Goal: Information Seeking & Learning: Understand process/instructions

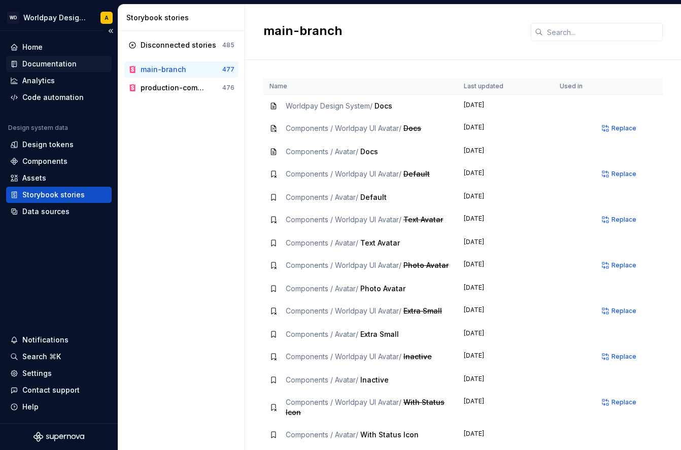
click at [44, 59] on div "Documentation" at bounding box center [49, 64] width 54 height 10
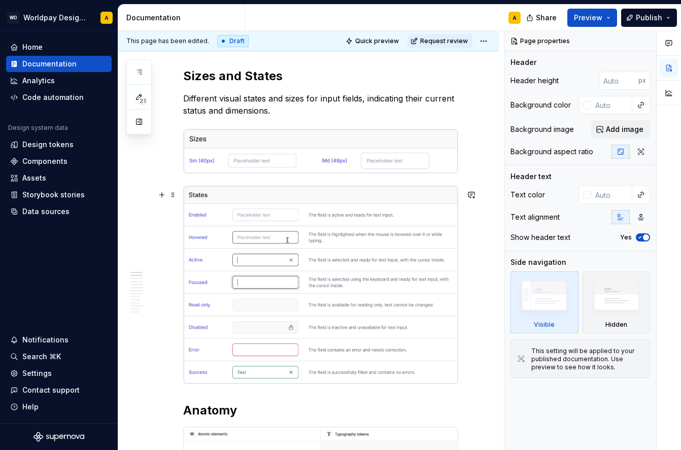
scroll to position [350, 0]
click at [298, 160] on img at bounding box center [321, 151] width 274 height 44
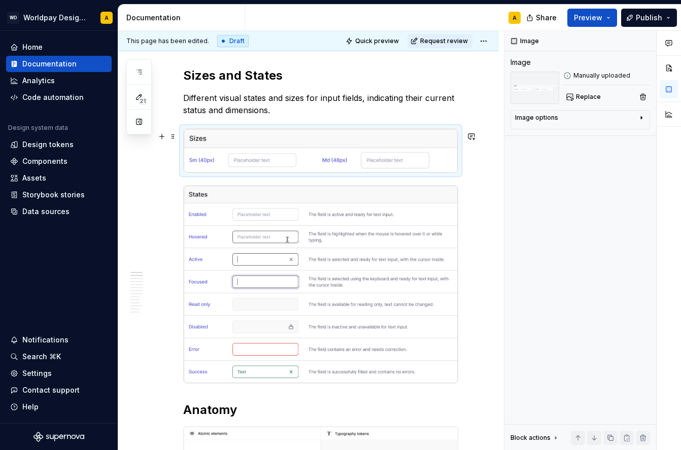
click at [298, 160] on img at bounding box center [321, 151] width 274 height 44
click at [322, 157] on img at bounding box center [321, 151] width 274 height 44
click at [323, 145] on img at bounding box center [321, 151] width 274 height 44
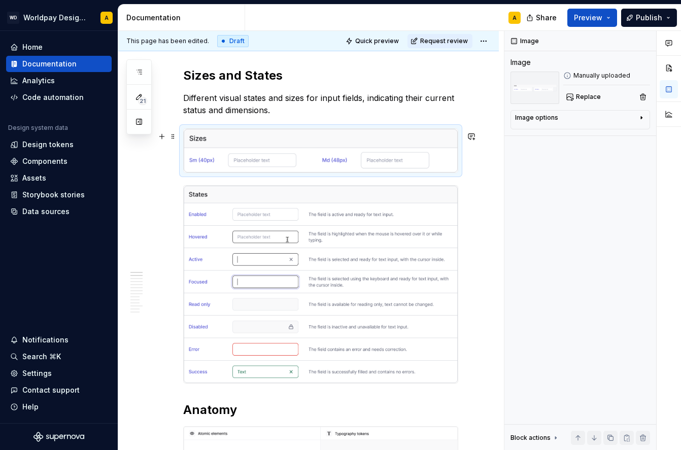
click at [358, 143] on img at bounding box center [321, 151] width 274 height 44
click at [373, 142] on img at bounding box center [321, 151] width 274 height 44
click at [243, 144] on img at bounding box center [321, 151] width 274 height 44
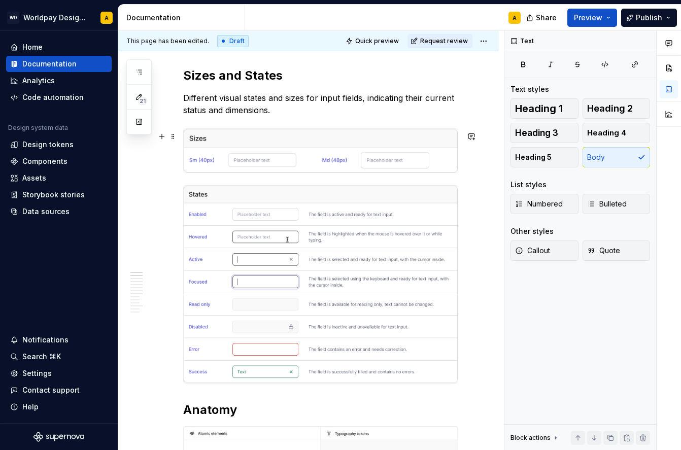
click at [243, 144] on img at bounding box center [321, 151] width 274 height 44
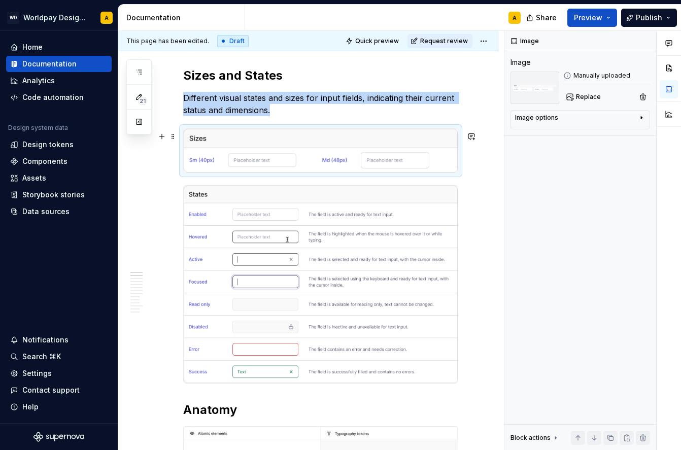
click at [307, 144] on img at bounding box center [321, 151] width 274 height 44
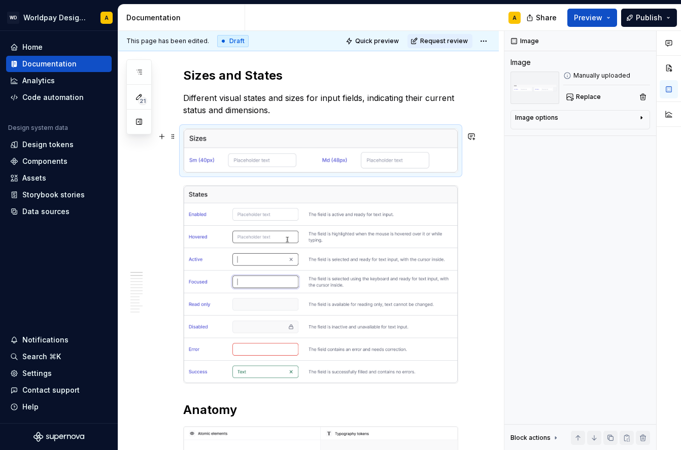
click at [313, 150] on img at bounding box center [321, 151] width 274 height 44
click at [583, 95] on span "Replace" at bounding box center [588, 97] width 25 height 8
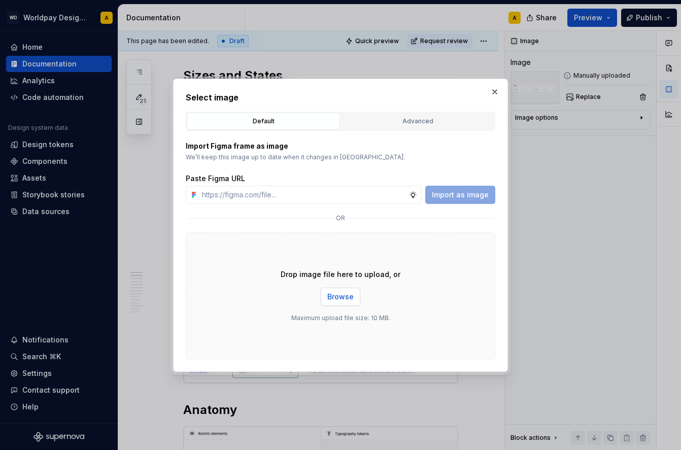
click at [340, 298] on span "Browse" at bounding box center [340, 297] width 26 height 10
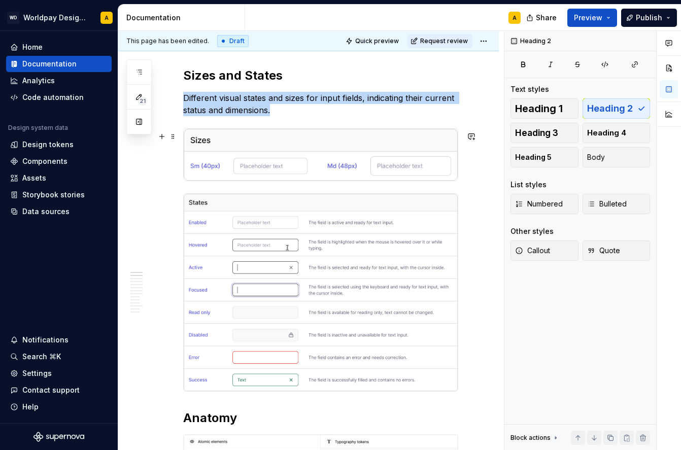
click at [355, 162] on img at bounding box center [321, 155] width 274 height 52
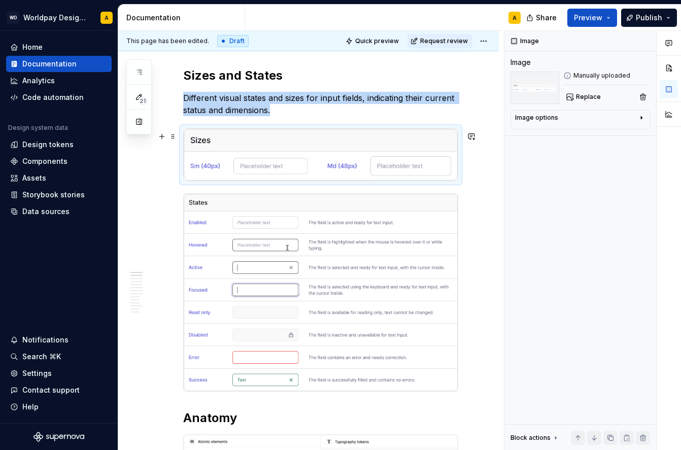
click at [355, 162] on img at bounding box center [321, 155] width 274 height 52
click at [581, 96] on span "Replace" at bounding box center [588, 97] width 25 height 8
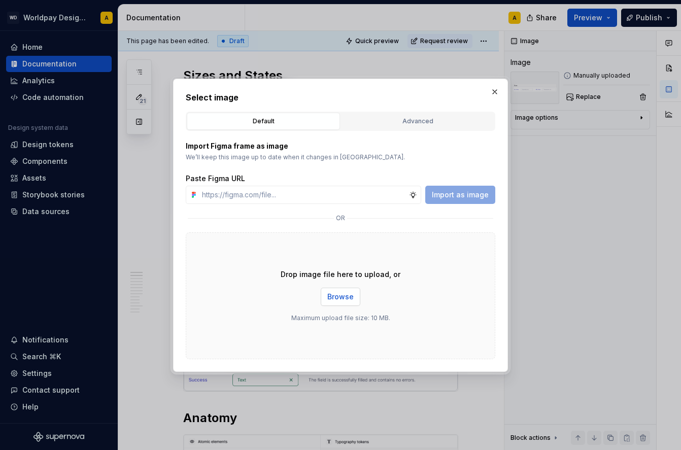
click at [338, 300] on span "Browse" at bounding box center [340, 297] width 26 height 10
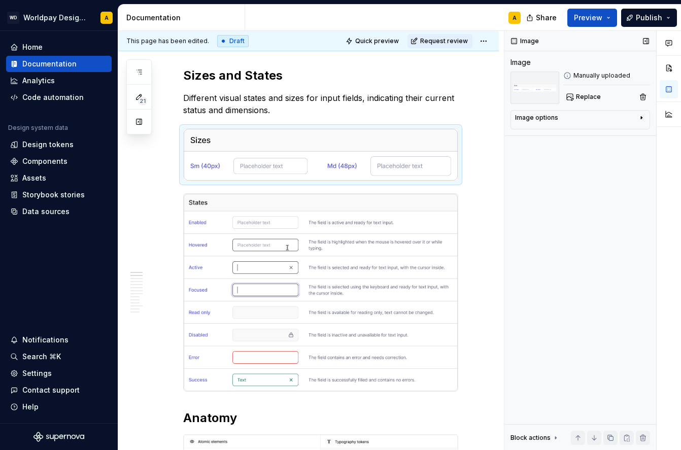
click at [553, 265] on div "Image Image Manually uploaded Replace Image options Alignment Caption Block act…" at bounding box center [580, 240] width 152 height 419
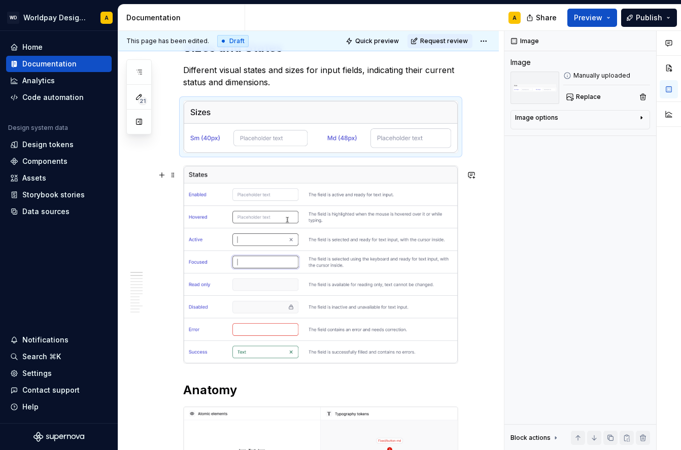
scroll to position [372, 0]
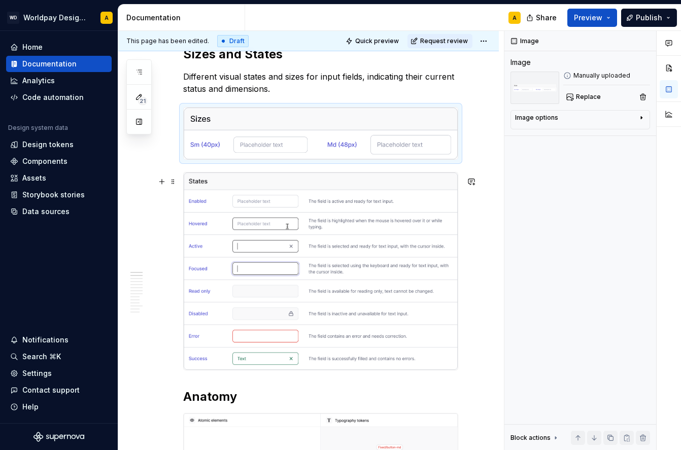
click at [268, 236] on img at bounding box center [321, 270] width 274 height 197
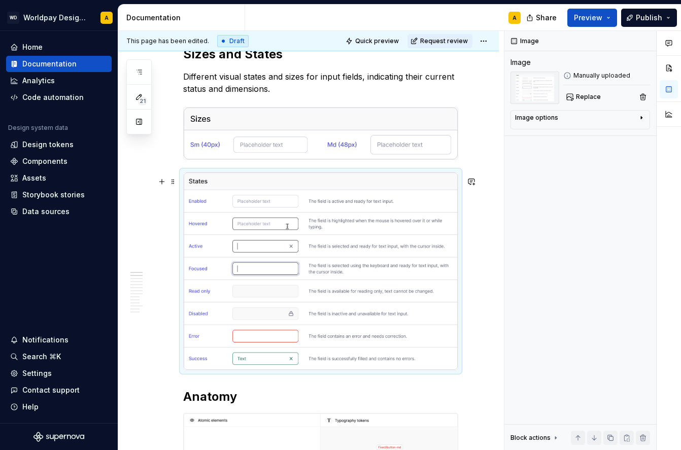
click at [268, 236] on img at bounding box center [321, 270] width 274 height 197
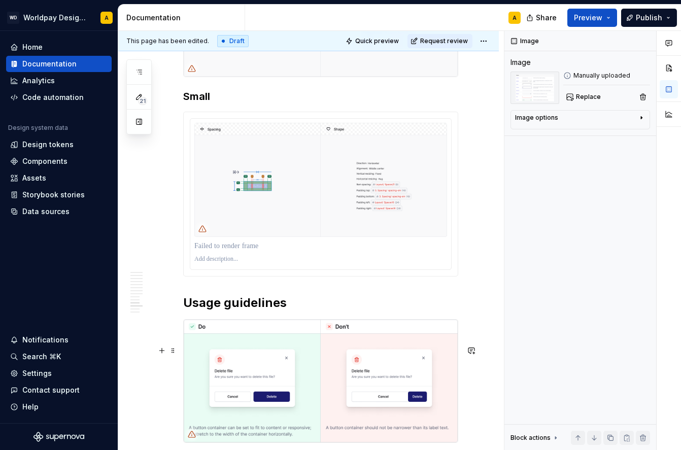
scroll to position [2264, 0]
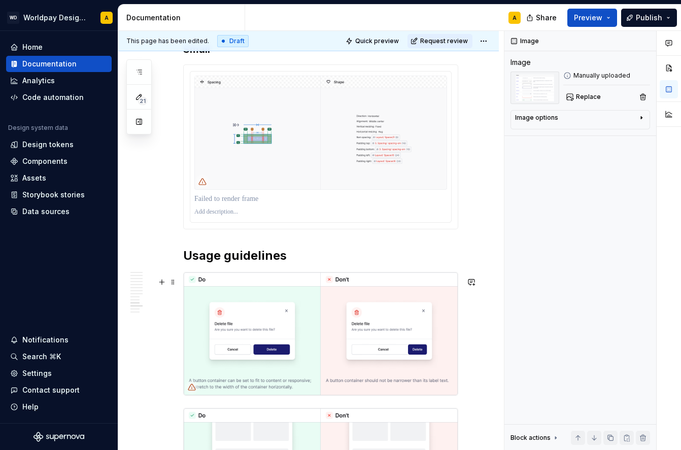
click at [237, 264] on h2 "Usage guidelines" at bounding box center [320, 256] width 275 height 16
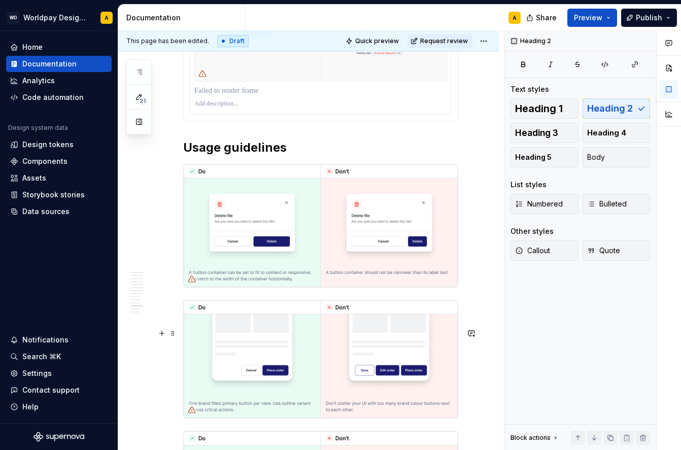
scroll to position [2385, 0]
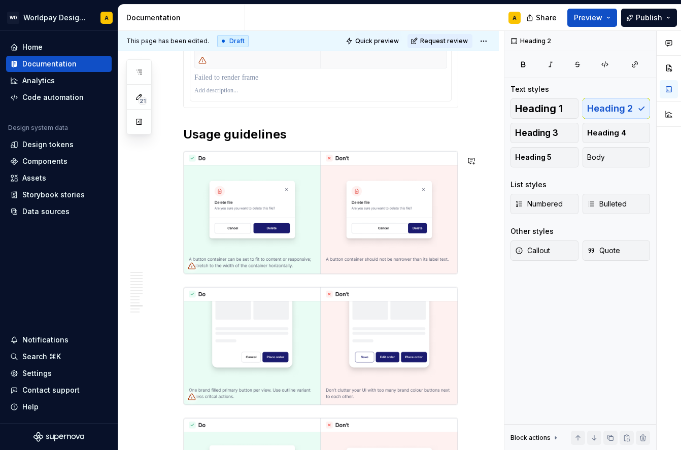
click at [191, 143] on h2 "Usage guidelines" at bounding box center [320, 134] width 275 height 16
click at [175, 160] on span at bounding box center [173, 161] width 8 height 14
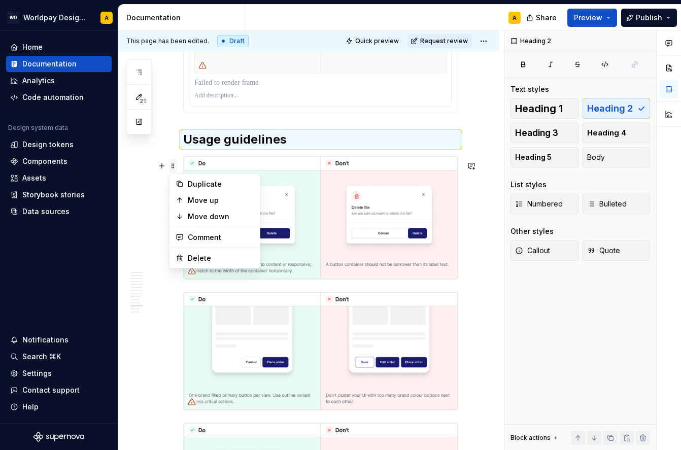
scroll to position [2383, 0]
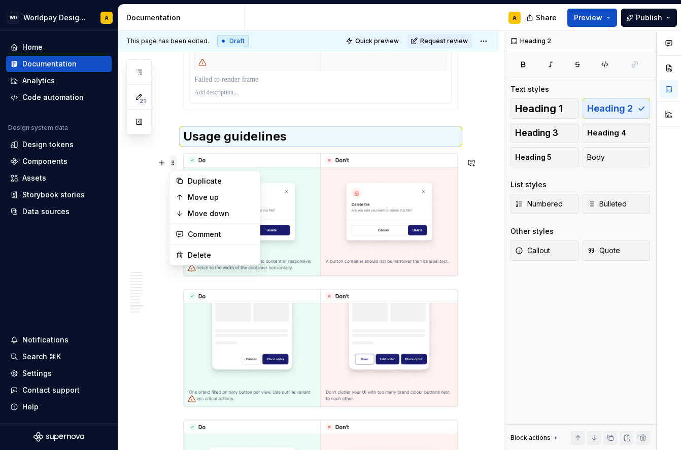
click at [172, 156] on span at bounding box center [173, 163] width 8 height 14
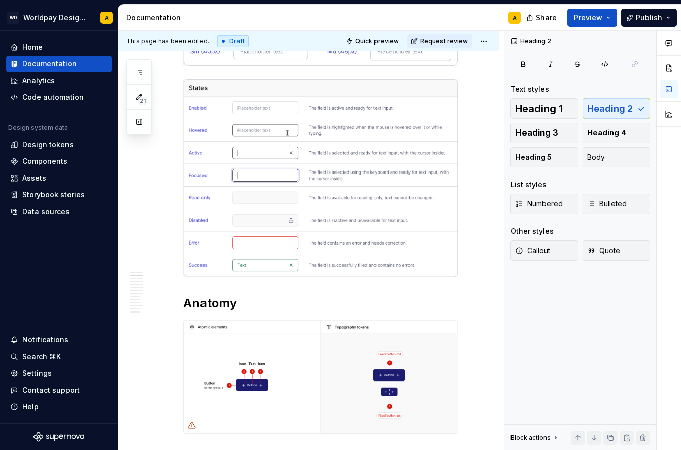
scroll to position [423, 0]
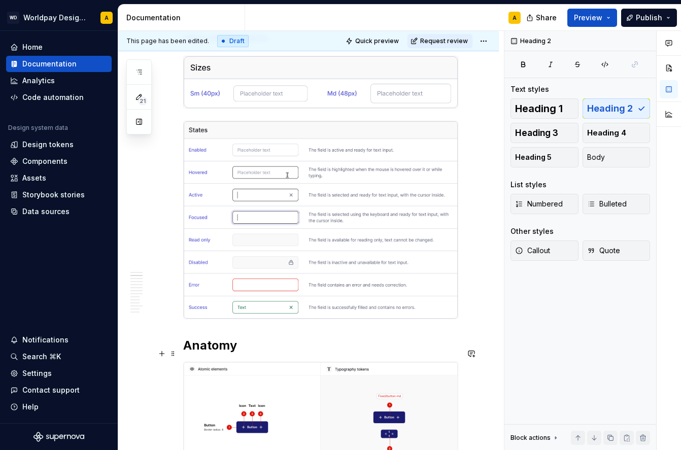
click at [195, 351] on h2 "Anatomy" at bounding box center [320, 345] width 275 height 16
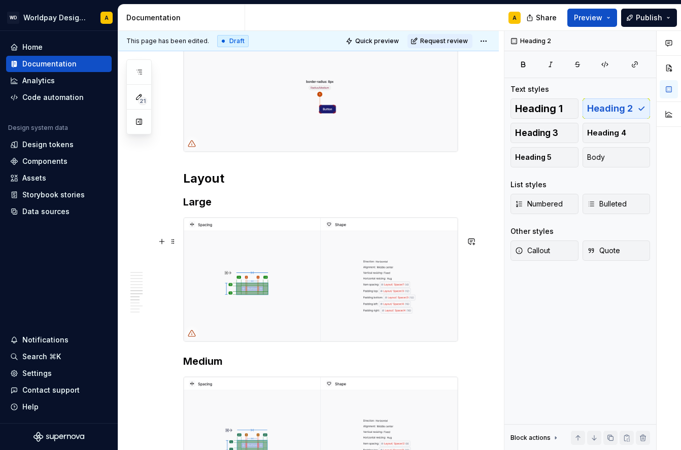
scroll to position [2385, 0]
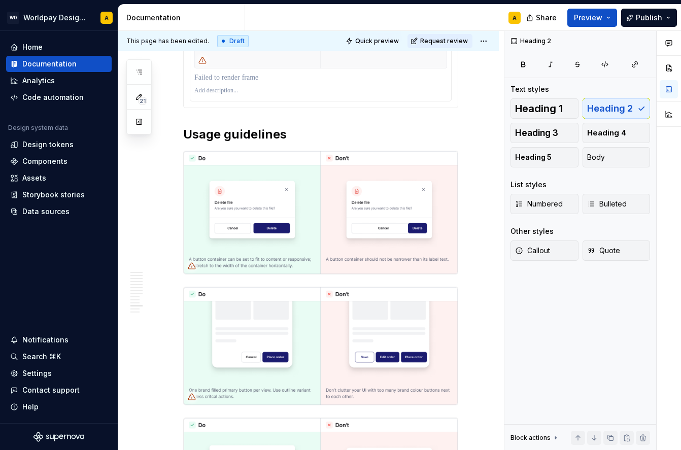
click at [225, 143] on h2 "Usage guidelines" at bounding box center [320, 134] width 275 height 16
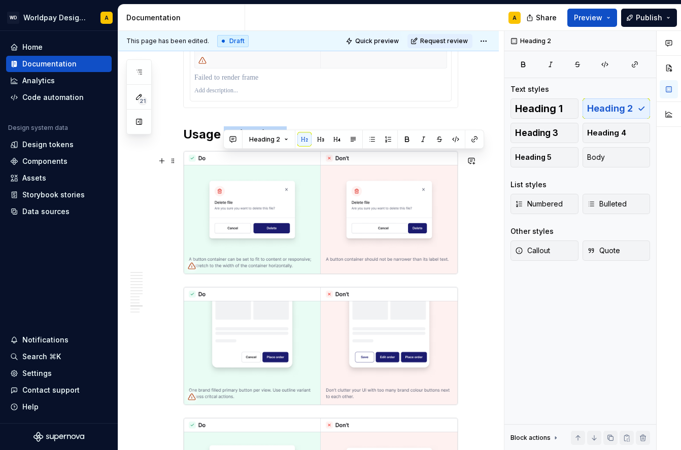
click at [225, 143] on h2 "Usage guidelines" at bounding box center [320, 134] width 275 height 16
copy h2 "Usage guidelines"
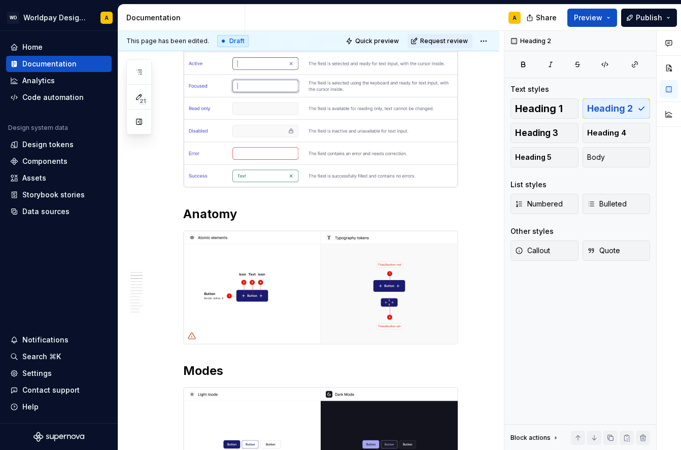
scroll to position [552, 0]
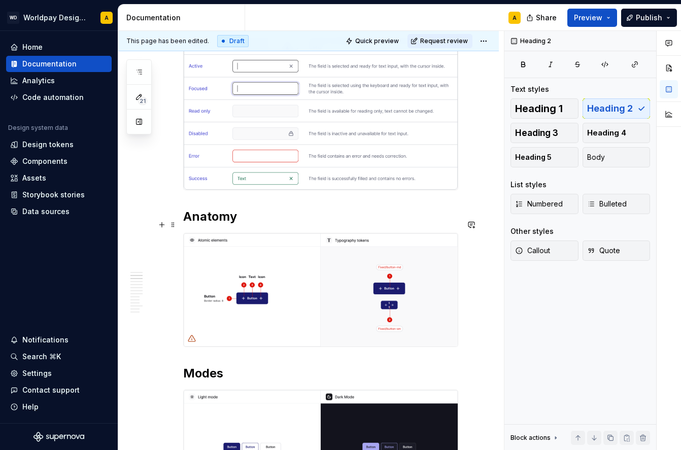
click at [216, 225] on h2 "Anatomy" at bounding box center [320, 216] width 275 height 16
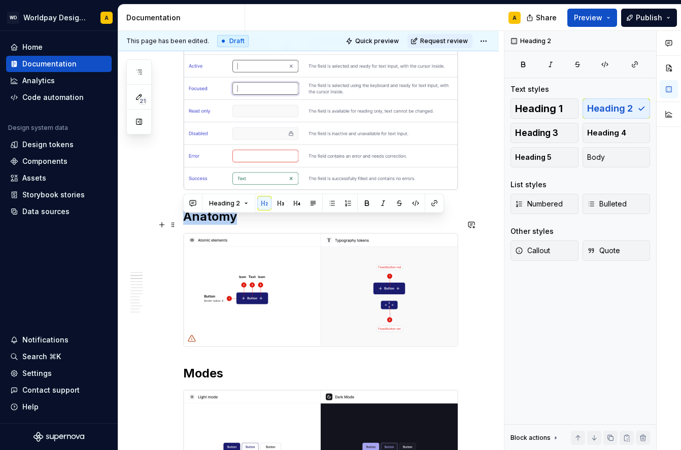
click at [216, 225] on h2 "Anatomy" at bounding box center [320, 216] width 275 height 16
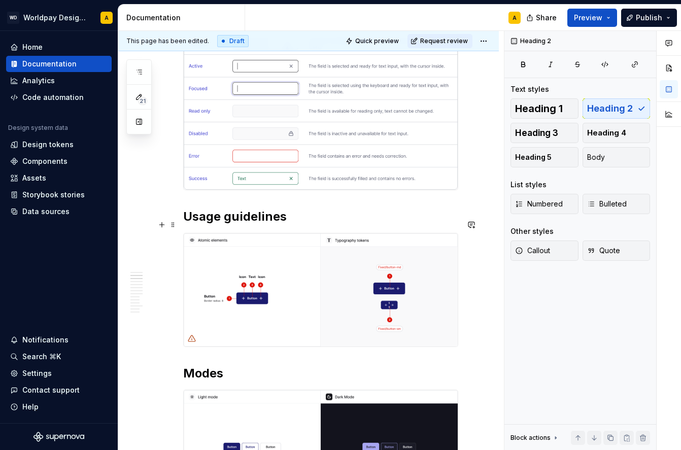
click at [310, 221] on h2 "Usage guidelines" at bounding box center [320, 216] width 275 height 16
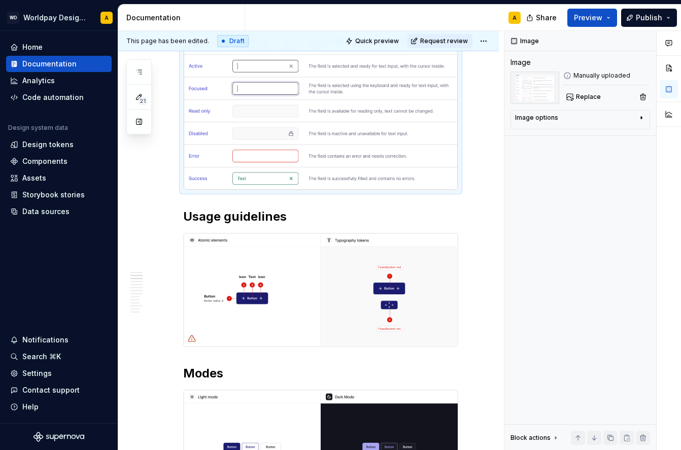
click at [290, 101] on img at bounding box center [321, 90] width 274 height 197
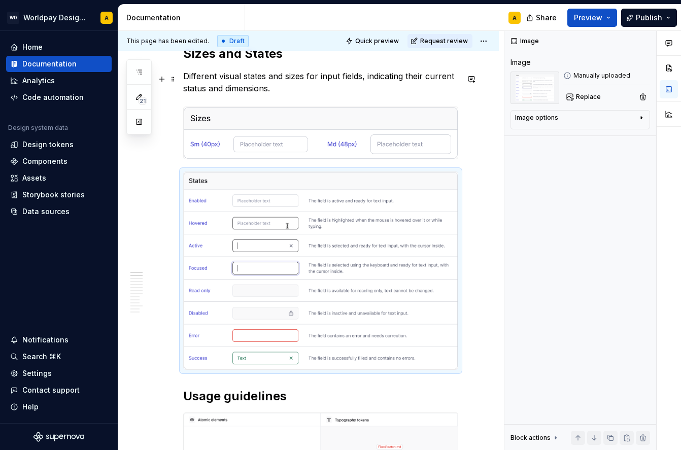
scroll to position [367, 0]
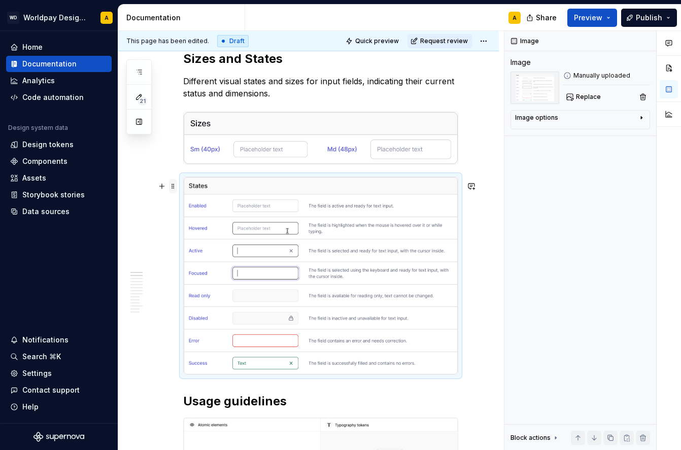
click at [173, 187] on span at bounding box center [173, 186] width 8 height 14
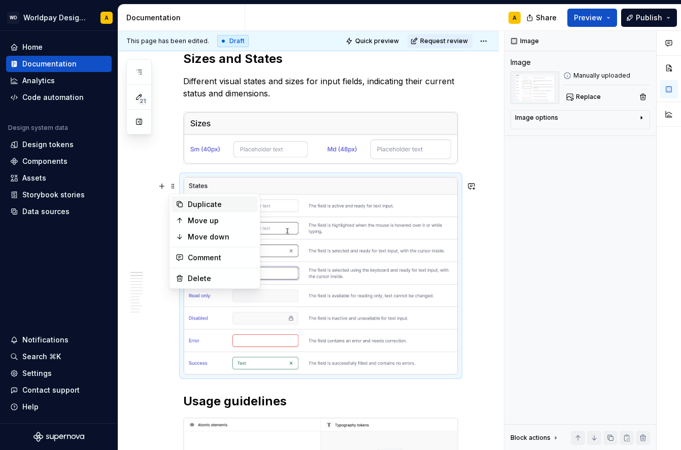
click at [212, 205] on div "Duplicate" at bounding box center [221, 204] width 66 height 10
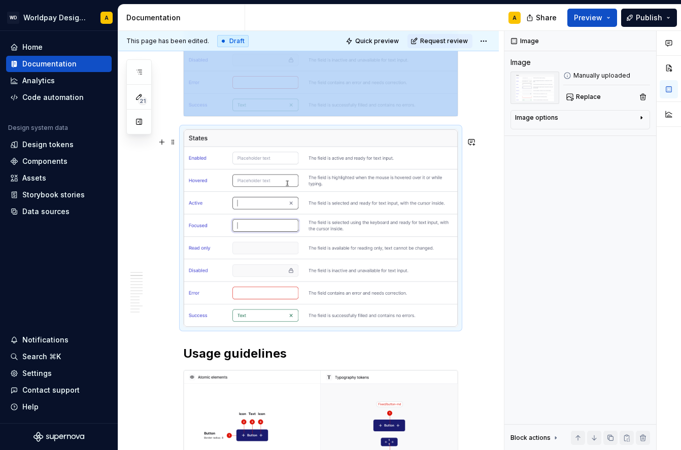
scroll to position [632, 0]
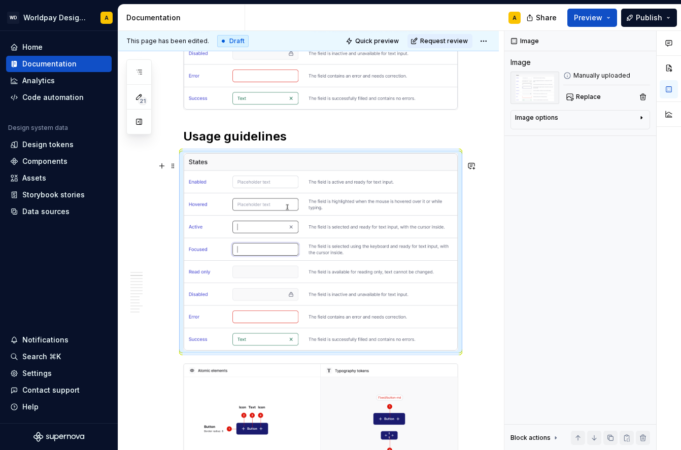
click at [238, 215] on img at bounding box center [321, 251] width 274 height 197
click at [582, 97] on span "Replace" at bounding box center [588, 97] width 25 height 8
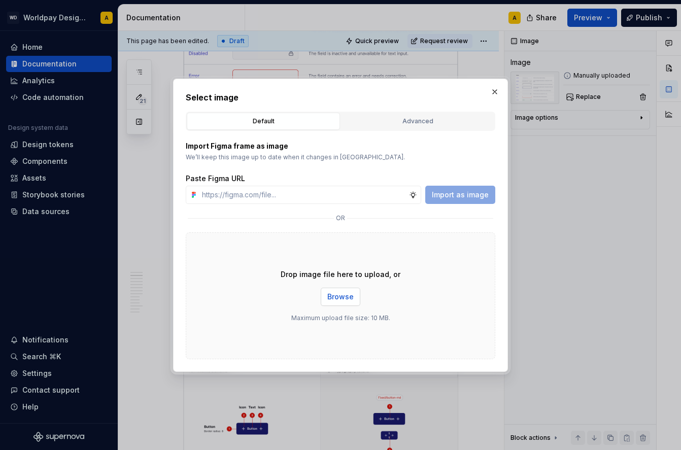
click at [344, 293] on span "Browse" at bounding box center [340, 297] width 26 height 10
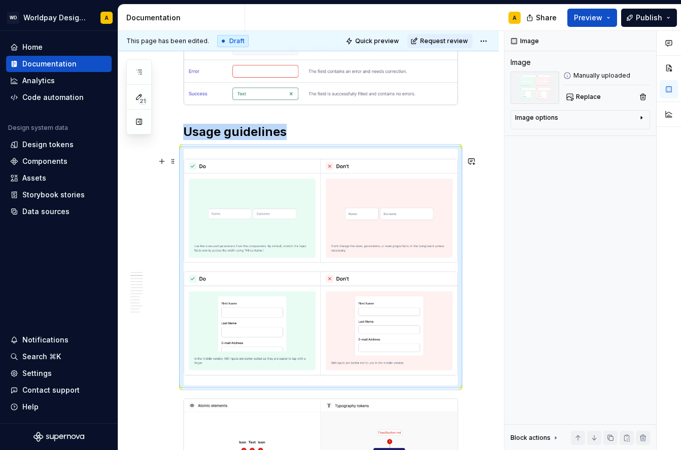
scroll to position [653, 0]
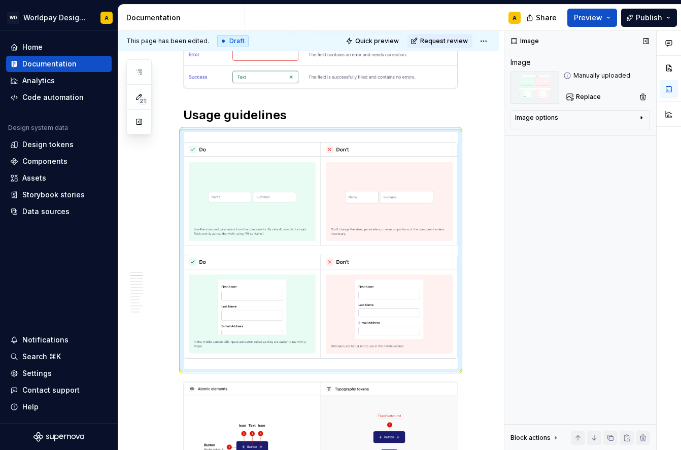
click at [513, 256] on div "Image Image Manually uploaded Replace Image options Alignment Caption Block act…" at bounding box center [580, 240] width 152 height 419
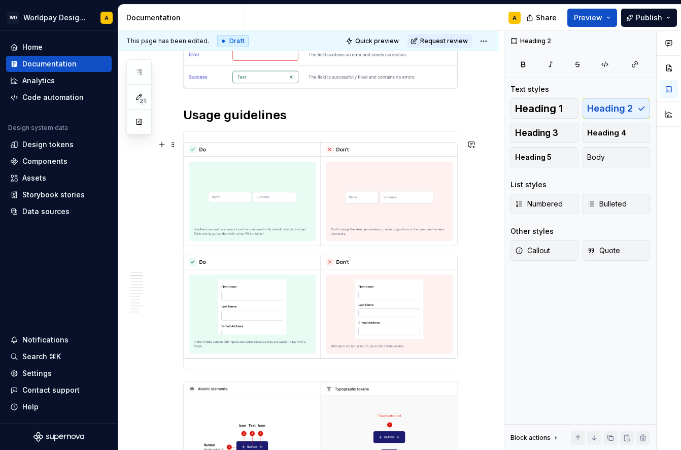
scroll to position [568, 0]
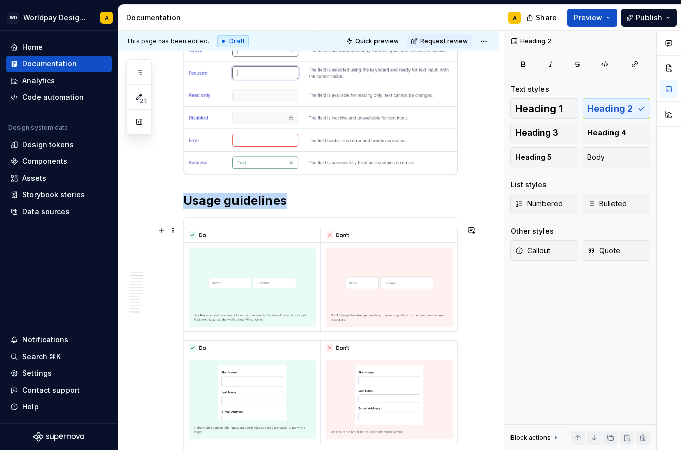
click at [268, 294] on img at bounding box center [321, 336] width 274 height 237
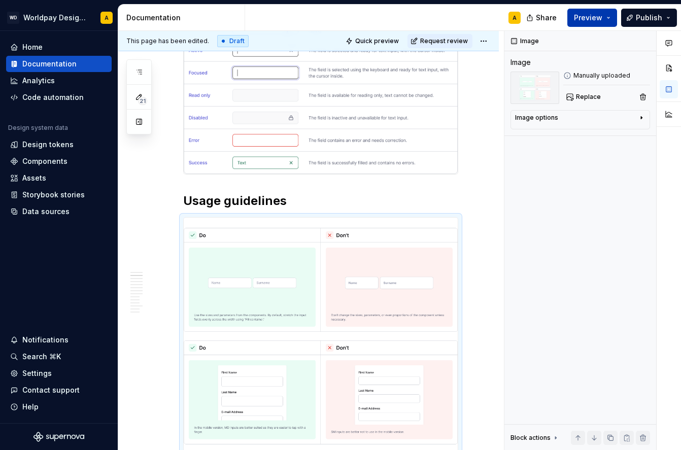
click at [601, 15] on span "Preview" at bounding box center [588, 18] width 28 height 10
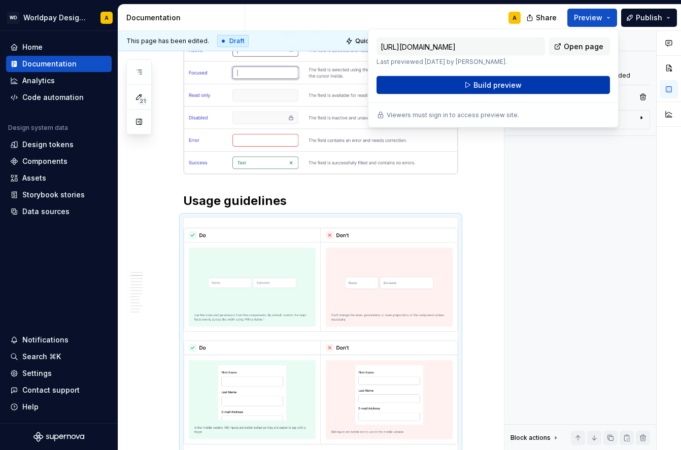
click at [528, 87] on button "Build preview" at bounding box center [492, 85] width 233 height 18
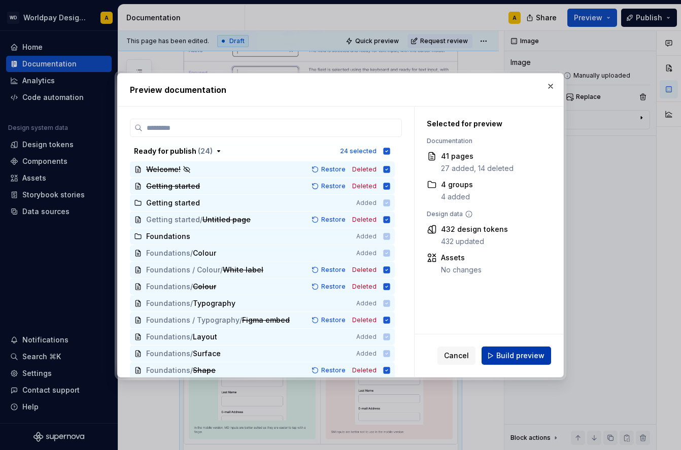
click at [513, 358] on span "Build preview" at bounding box center [520, 355] width 48 height 10
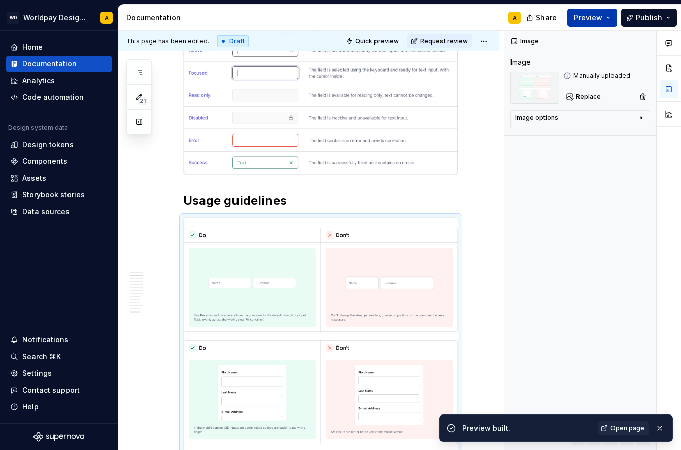
click at [591, 13] on span "Preview" at bounding box center [588, 18] width 28 height 10
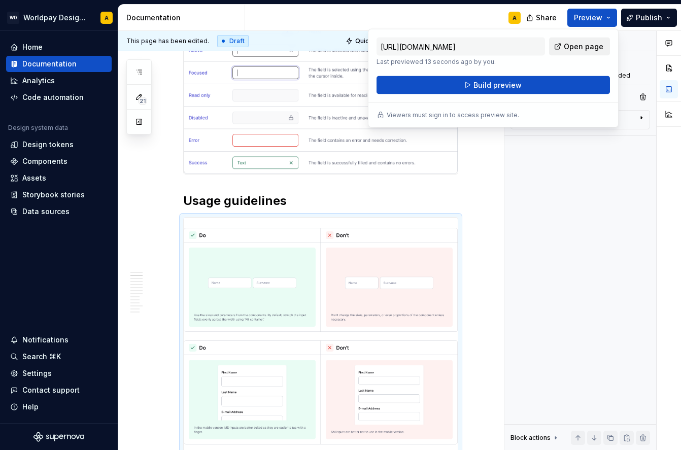
click at [570, 47] on span "Open page" at bounding box center [583, 47] width 40 height 10
click at [279, 274] on img at bounding box center [321, 336] width 274 height 237
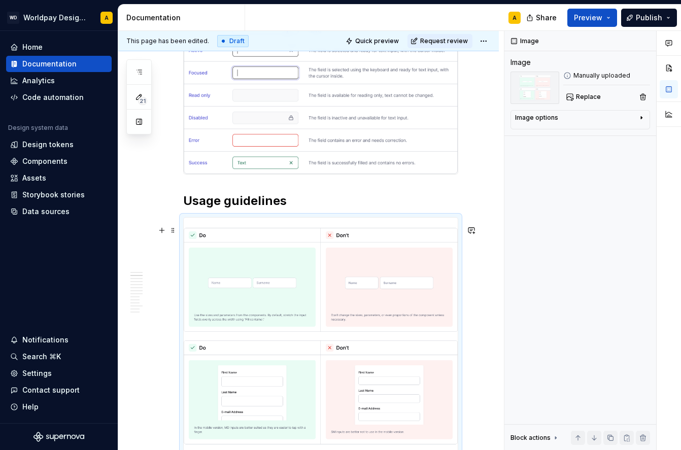
click at [279, 274] on img at bounding box center [321, 336] width 274 height 237
click at [380, 266] on img at bounding box center [321, 336] width 274 height 237
click at [581, 99] on span "Replace" at bounding box center [588, 97] width 25 height 8
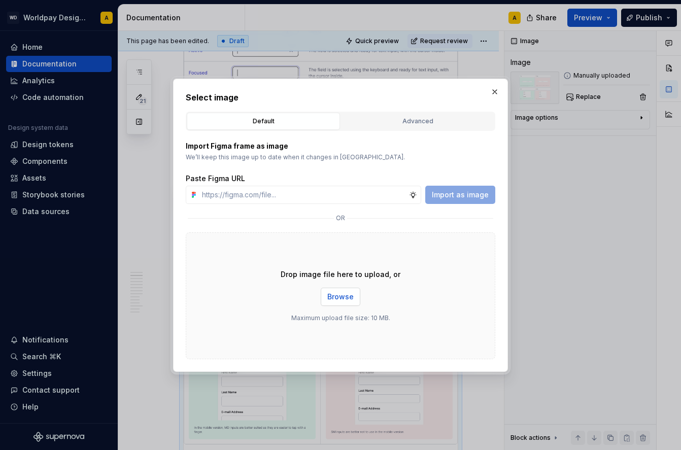
click at [338, 290] on button "Browse" at bounding box center [341, 297] width 40 height 18
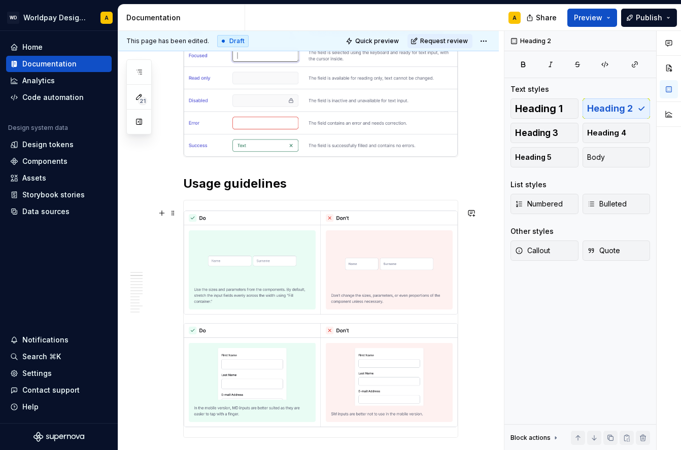
scroll to position [573, 0]
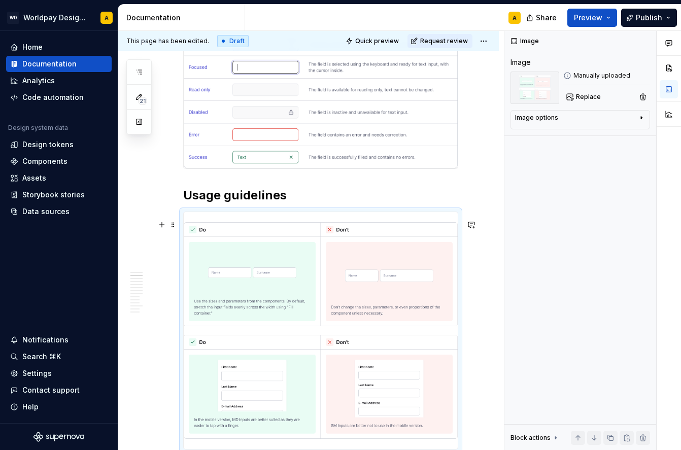
click at [437, 272] on img at bounding box center [321, 330] width 274 height 237
click at [416, 232] on img at bounding box center [321, 330] width 274 height 237
click at [270, 276] on img at bounding box center [321, 330] width 274 height 237
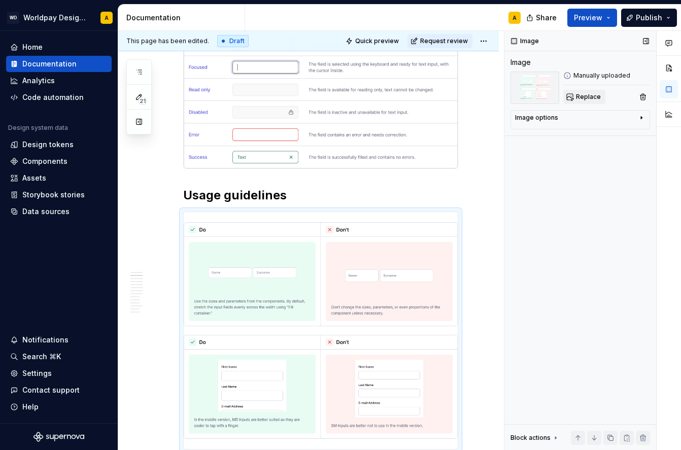
click at [584, 94] on span "Replace" at bounding box center [588, 97] width 25 height 8
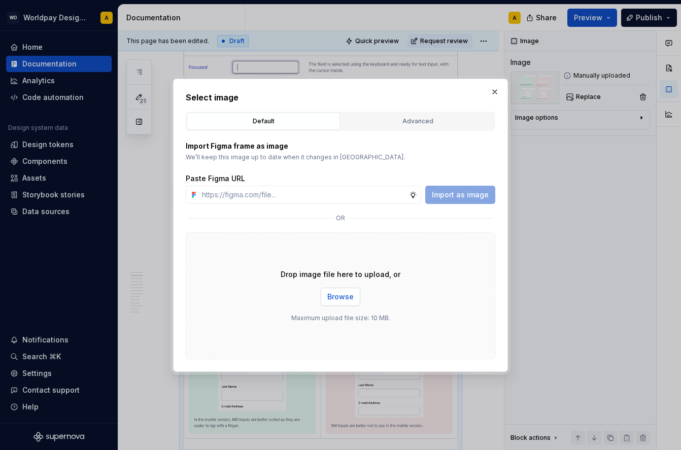
click at [347, 293] on span "Browse" at bounding box center [340, 297] width 26 height 10
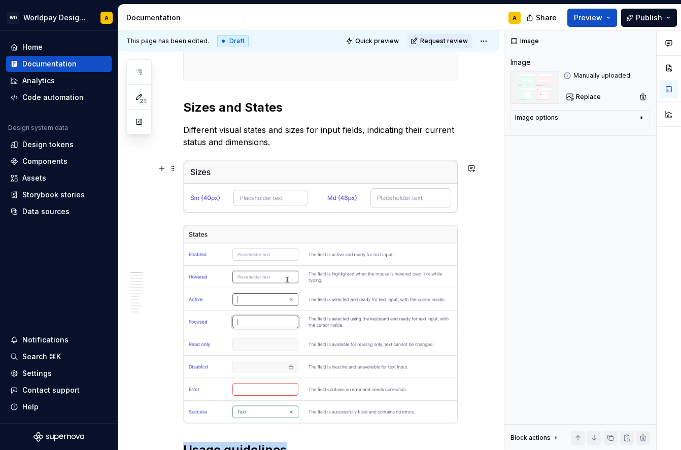
scroll to position [281, 0]
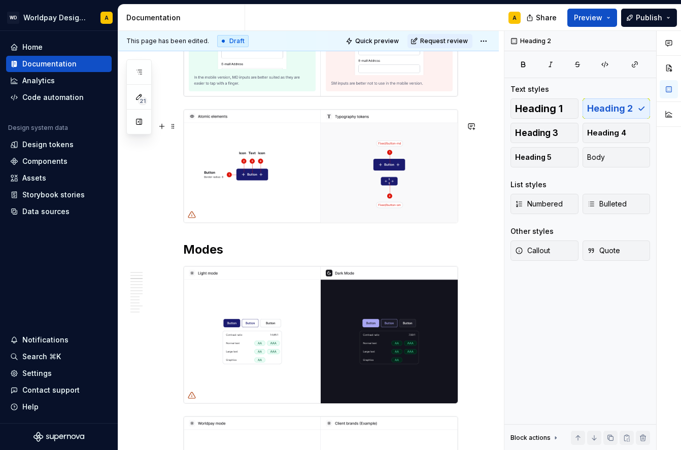
scroll to position [916, 0]
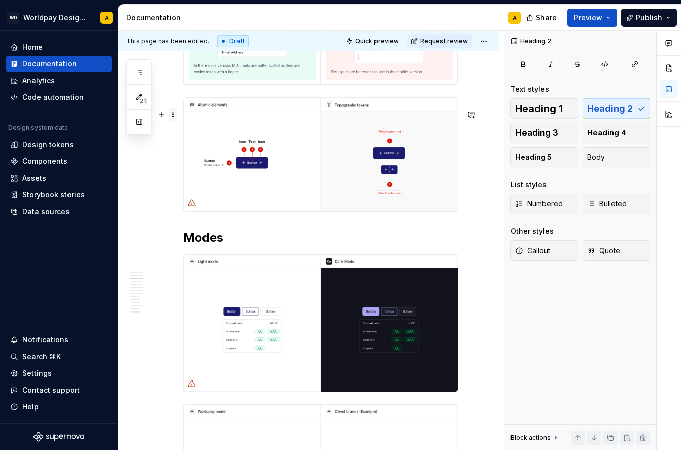
click at [173, 113] on span at bounding box center [173, 115] width 8 height 14
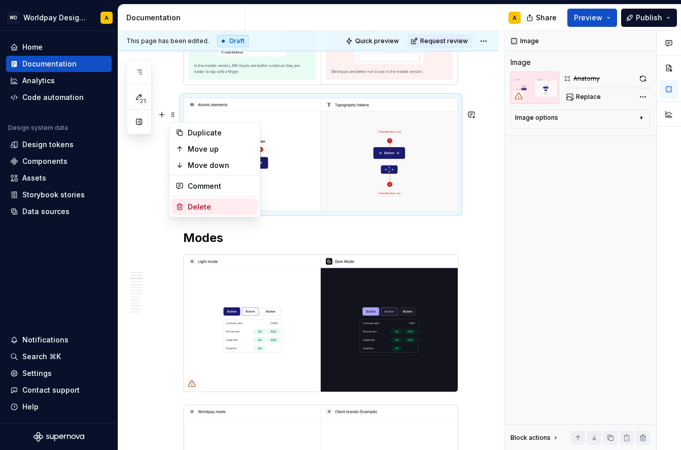
click at [193, 205] on div "Delete" at bounding box center [221, 207] width 66 height 10
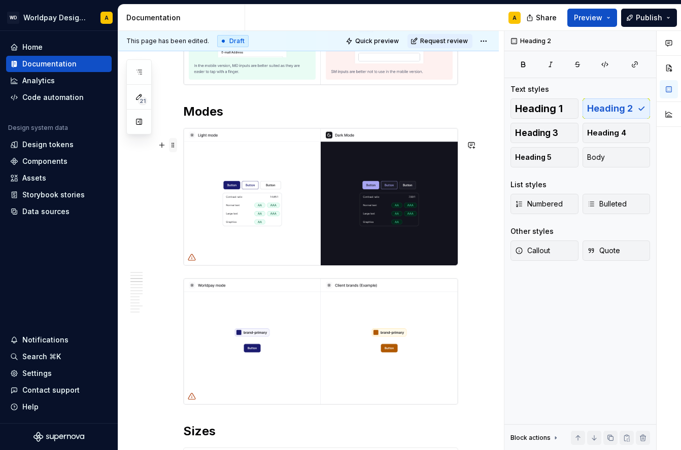
click at [171, 147] on span at bounding box center [173, 145] width 8 height 14
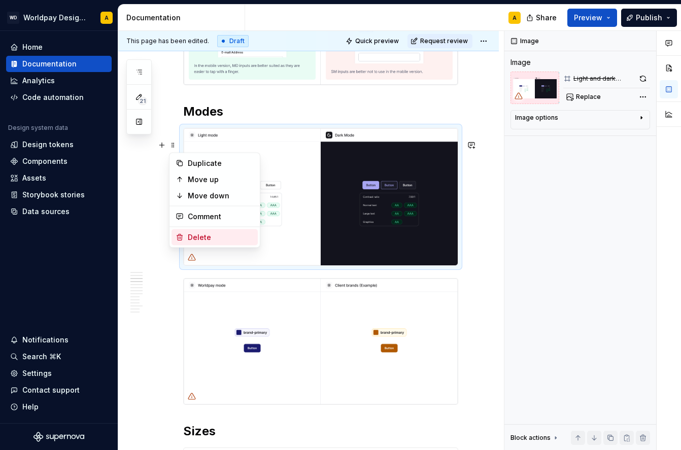
click at [198, 234] on div "Delete" at bounding box center [221, 237] width 66 height 10
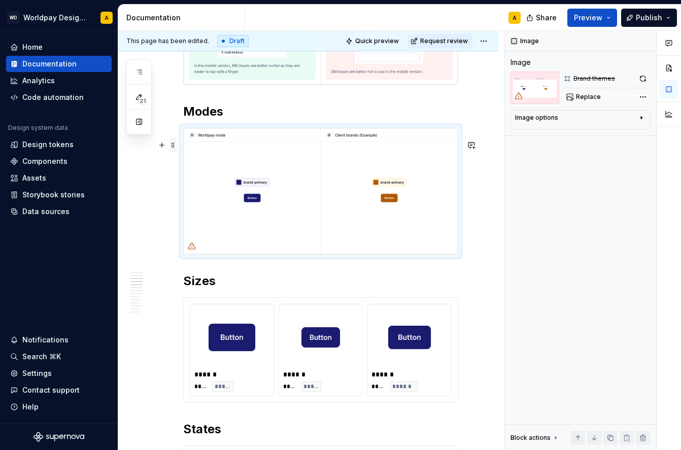
click at [172, 145] on span at bounding box center [173, 145] width 8 height 14
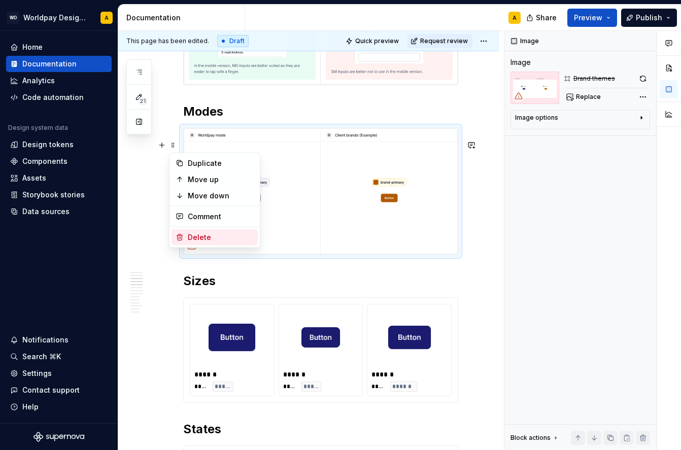
click at [192, 236] on div "Delete" at bounding box center [221, 237] width 66 height 10
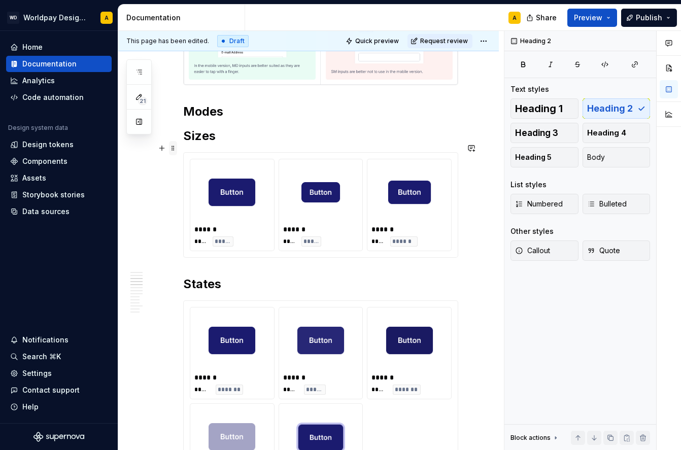
click at [175, 149] on span at bounding box center [173, 148] width 8 height 14
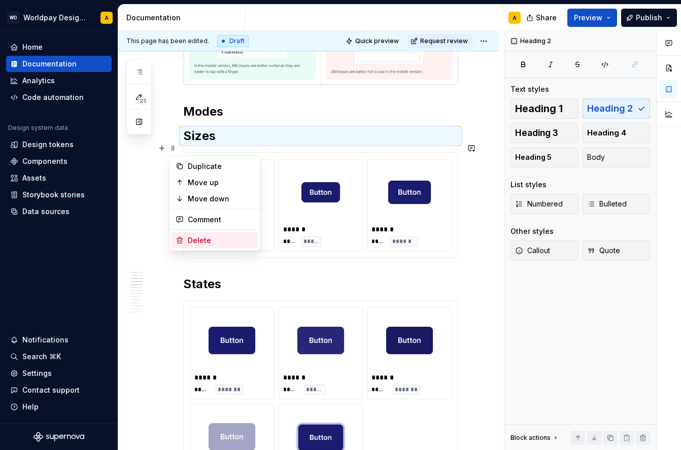
click at [203, 238] on div "Delete" at bounding box center [221, 240] width 66 height 10
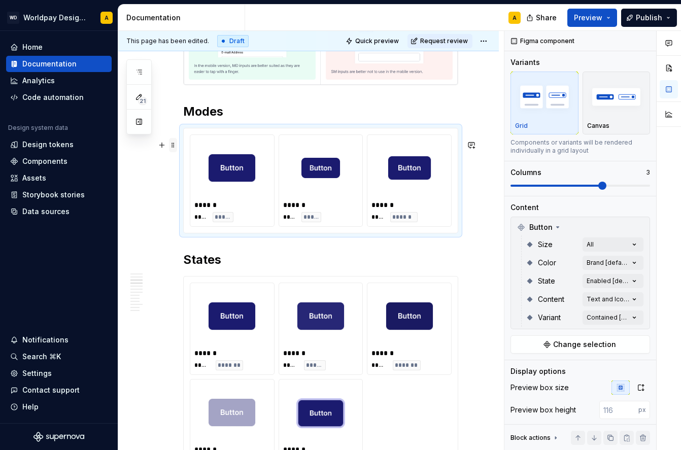
click at [169, 143] on span at bounding box center [173, 143] width 8 height 10
click at [172, 146] on span at bounding box center [173, 145] width 8 height 14
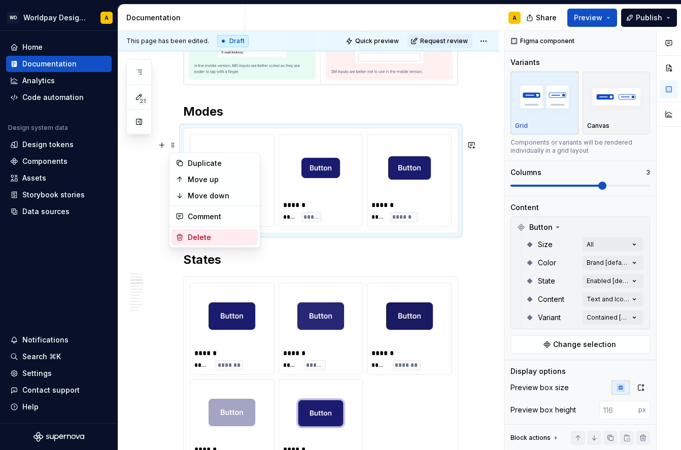
click at [206, 236] on div "Delete" at bounding box center [221, 237] width 66 height 10
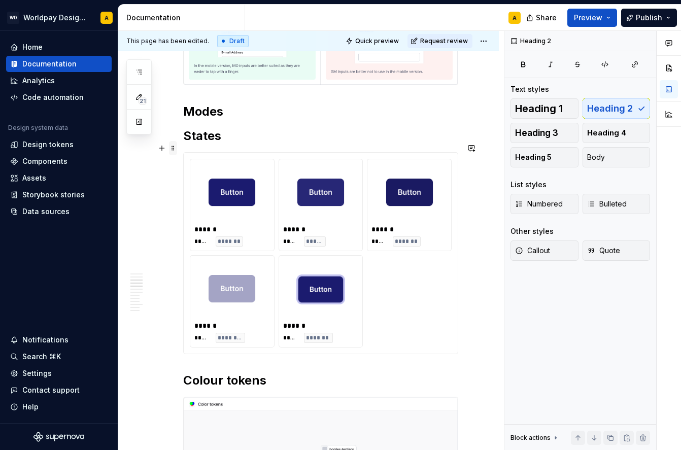
click at [172, 149] on span at bounding box center [173, 148] width 8 height 14
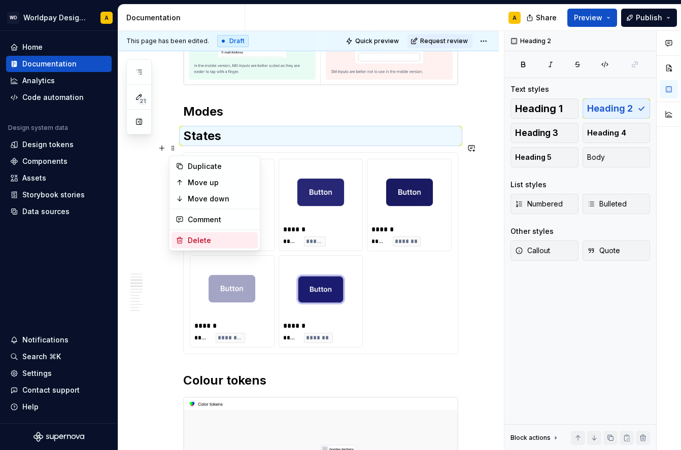
click at [197, 236] on div "Delete" at bounding box center [221, 240] width 66 height 10
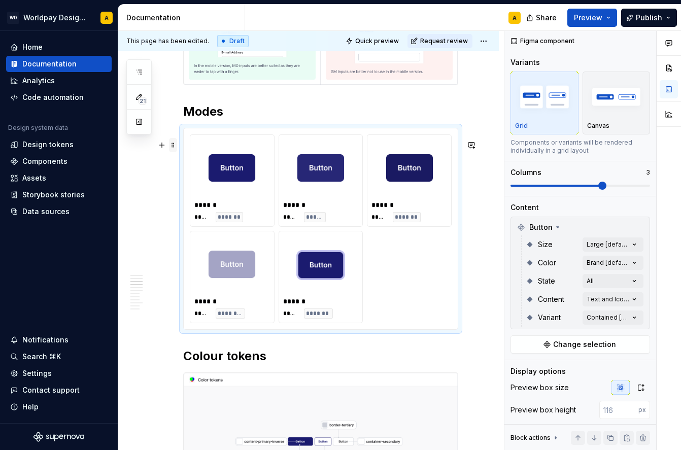
click at [172, 143] on span at bounding box center [173, 145] width 8 height 14
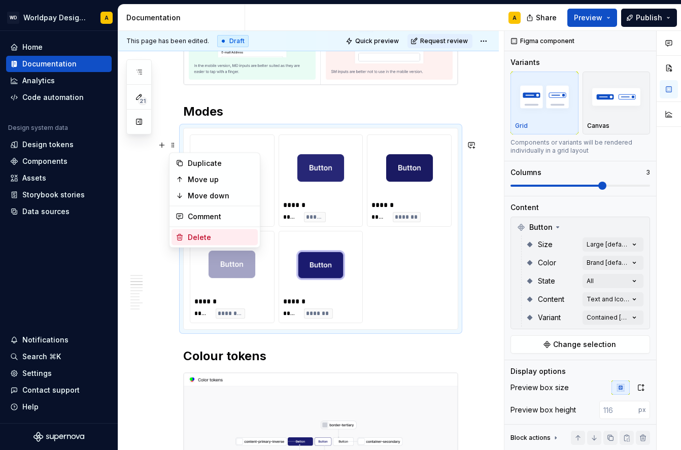
click at [211, 230] on div "Delete" at bounding box center [214, 237] width 86 height 16
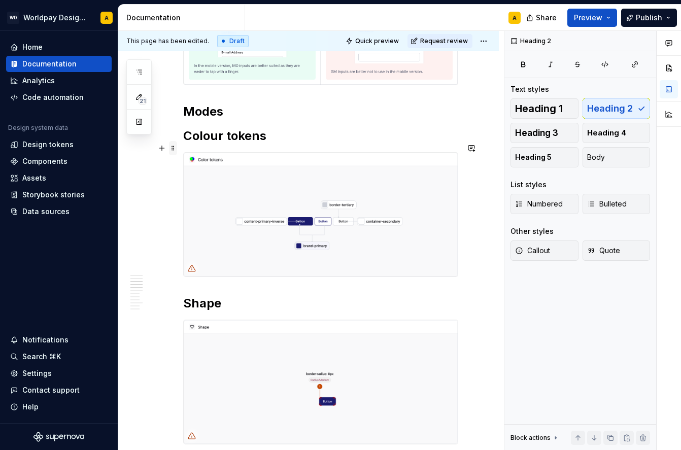
click at [171, 150] on span at bounding box center [173, 148] width 8 height 14
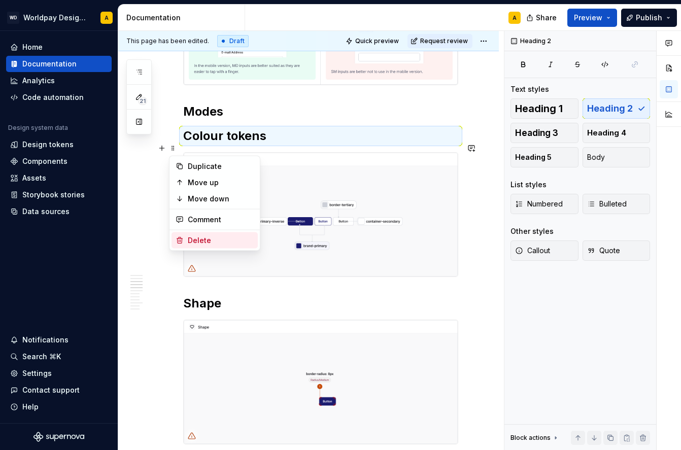
click at [202, 240] on div "Delete" at bounding box center [221, 240] width 66 height 10
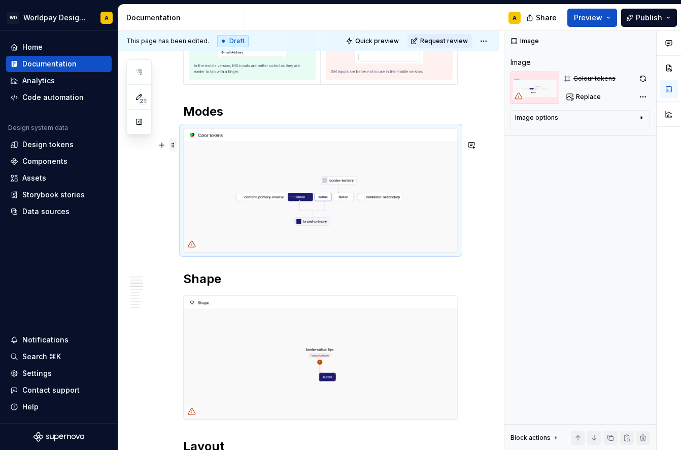
click at [169, 144] on span at bounding box center [173, 143] width 8 height 10
click at [170, 140] on span at bounding box center [173, 145] width 8 height 14
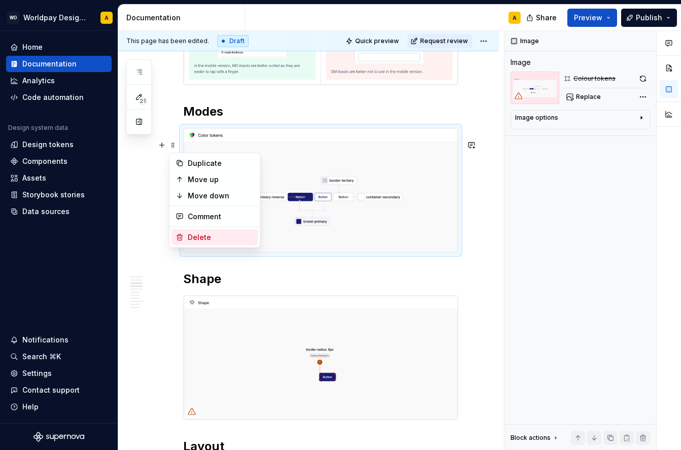
click at [197, 233] on div "Delete" at bounding box center [221, 237] width 66 height 10
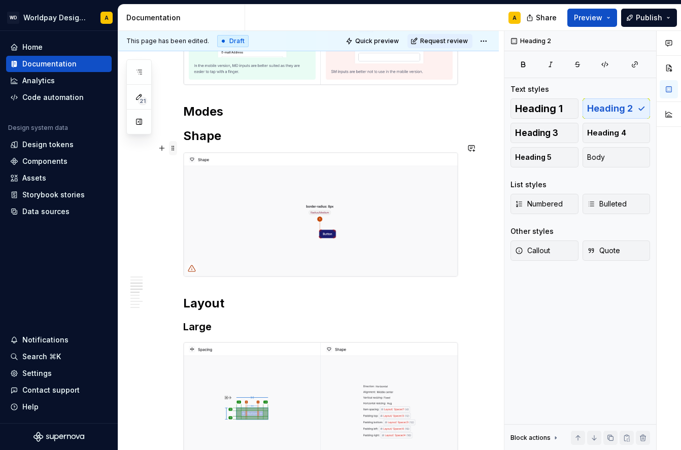
click at [175, 147] on span at bounding box center [173, 148] width 8 height 14
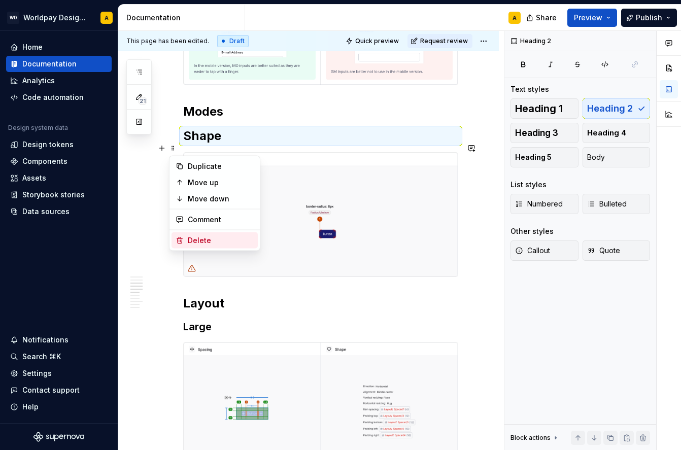
click at [203, 234] on div "Delete" at bounding box center [214, 240] width 86 height 16
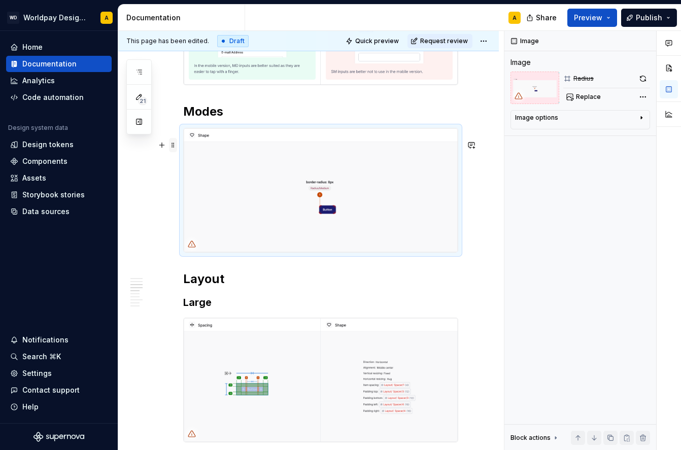
click at [173, 143] on span at bounding box center [173, 145] width 8 height 14
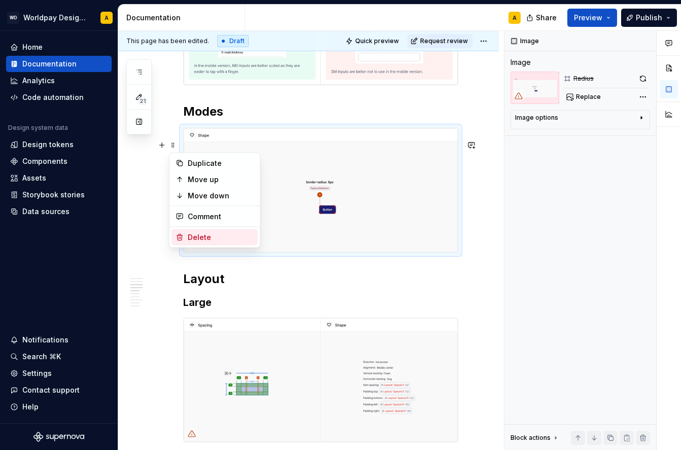
click at [194, 232] on div "Delete" at bounding box center [221, 237] width 66 height 10
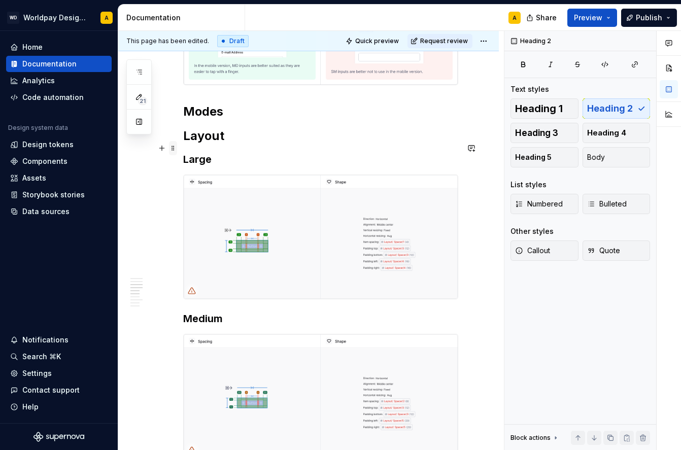
click at [173, 146] on span at bounding box center [173, 148] width 8 height 14
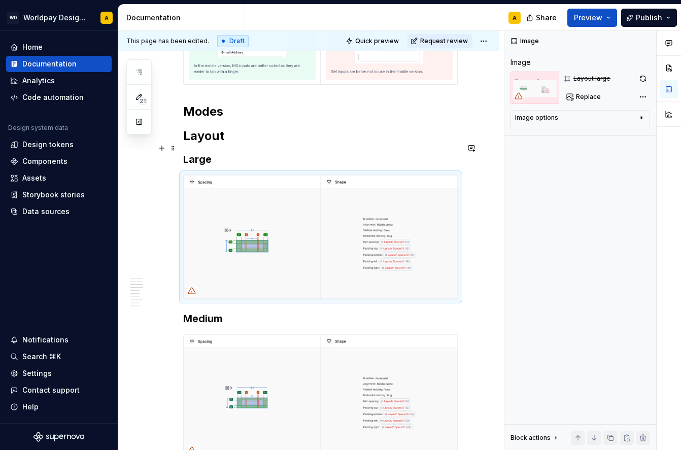
click at [304, 199] on img at bounding box center [321, 237] width 274 height 124
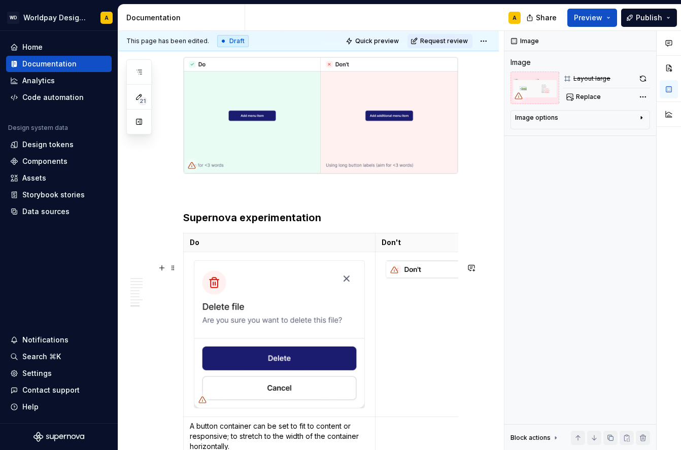
scroll to position [0, 0]
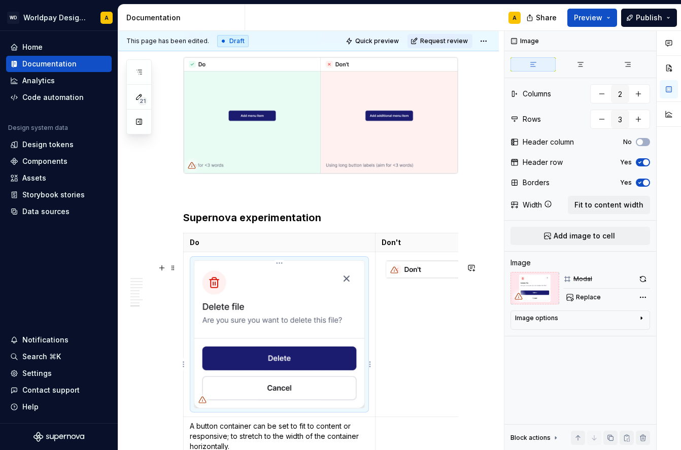
click at [326, 299] on img at bounding box center [279, 334] width 170 height 147
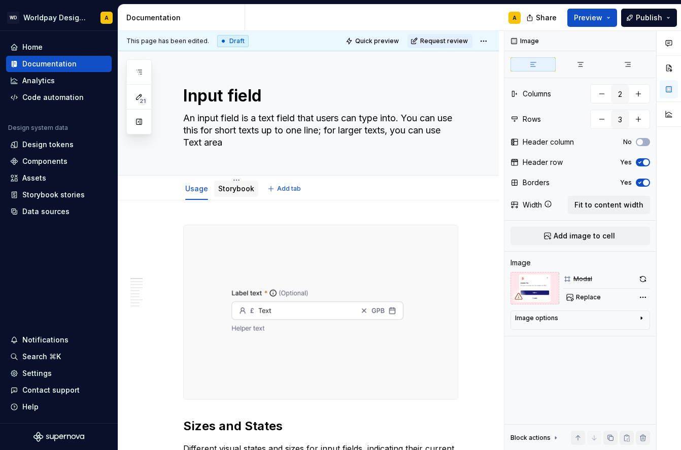
click at [234, 190] on link "Storybook" at bounding box center [236, 188] width 36 height 9
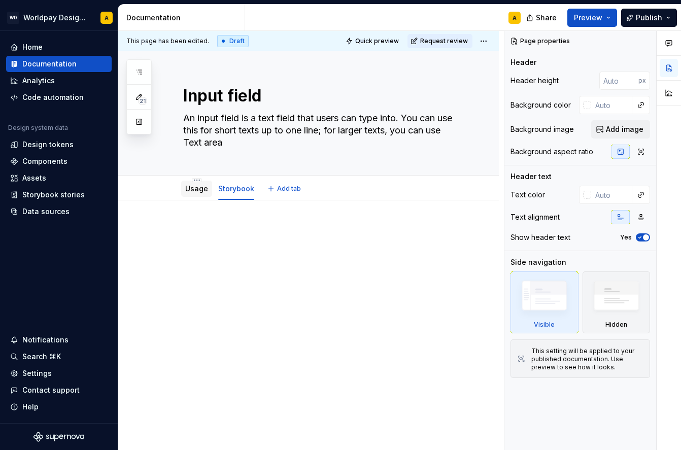
click at [196, 191] on link "Usage" at bounding box center [196, 188] width 23 height 9
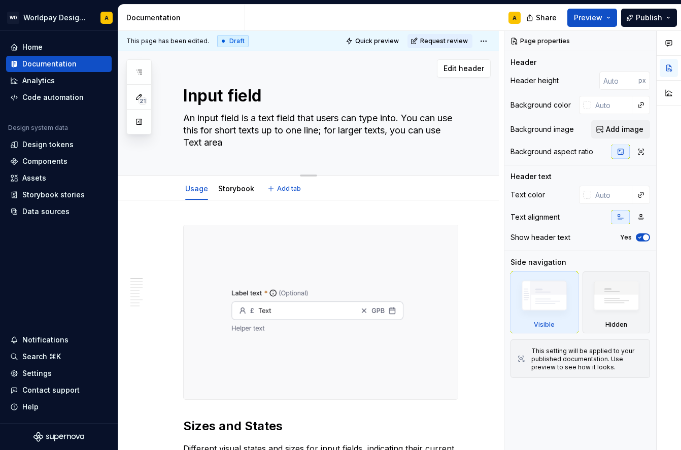
click at [259, 103] on textarea "Input field" at bounding box center [318, 96] width 275 height 24
click at [301, 76] on div "Edit header" at bounding box center [304, 68] width 372 height 18
click at [458, 58] on div "Input field An input field is a text field that users can type into. You can us…" at bounding box center [320, 113] width 275 height 124
click at [460, 66] on span "Edit header" at bounding box center [463, 68] width 41 height 10
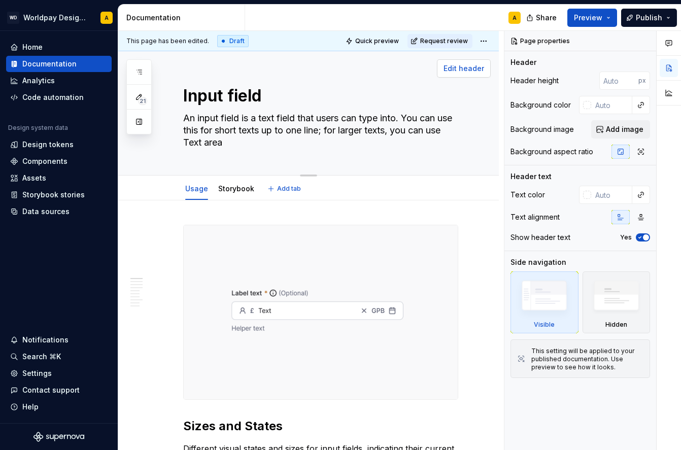
click at [460, 66] on span "Edit header" at bounding box center [463, 68] width 41 height 10
click at [364, 101] on textarea "Input field" at bounding box center [318, 96] width 275 height 24
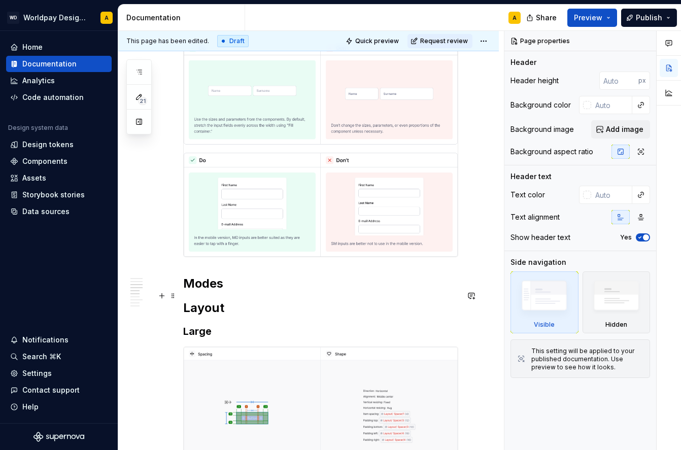
scroll to position [802, 0]
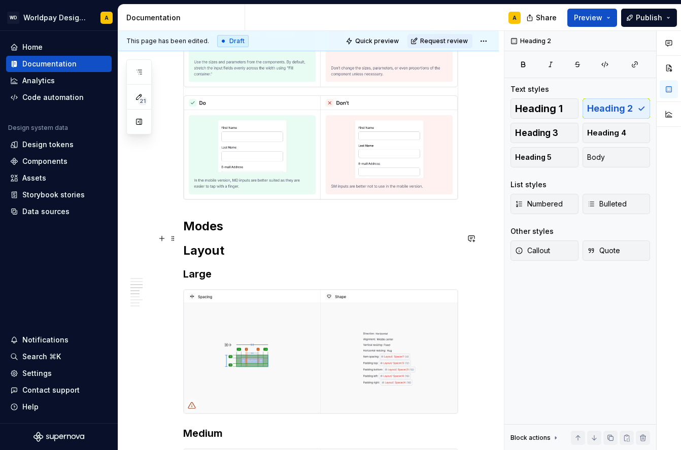
click at [203, 232] on h2 "Modes" at bounding box center [320, 226] width 275 height 16
click at [236, 259] on h2 "Layout" at bounding box center [320, 250] width 275 height 16
click at [173, 238] on span at bounding box center [173, 238] width 8 height 14
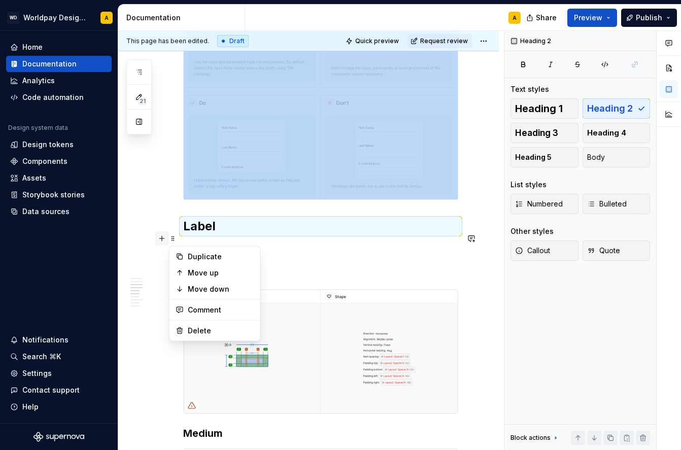
click at [163, 239] on button "button" at bounding box center [162, 238] width 14 height 14
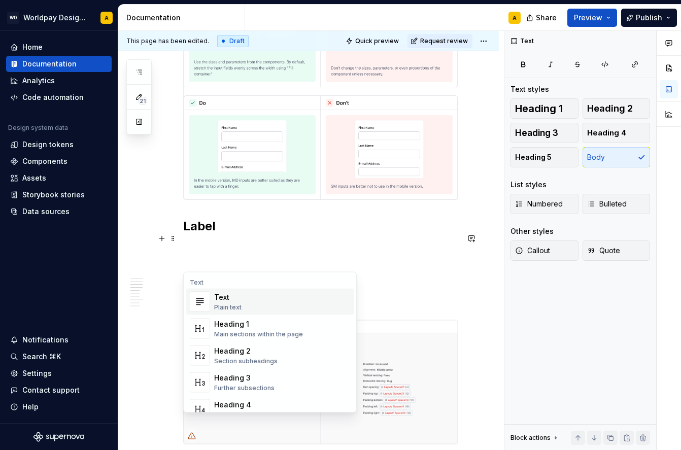
click at [265, 304] on div "Text Plain text" at bounding box center [282, 302] width 136 height 20
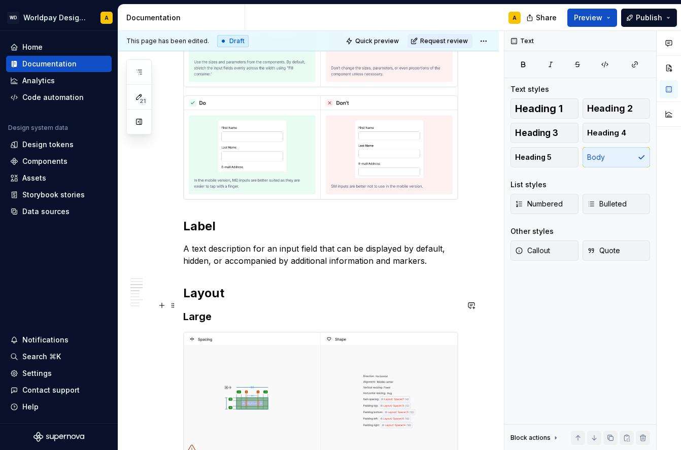
click at [216, 301] on h2 "Layout" at bounding box center [320, 293] width 275 height 16
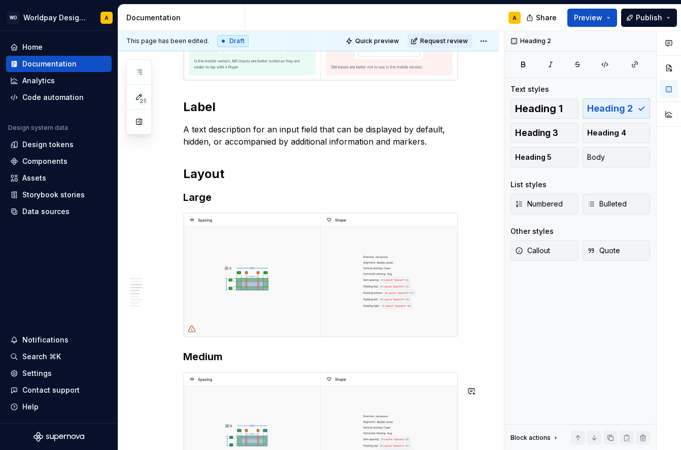
scroll to position [880, 0]
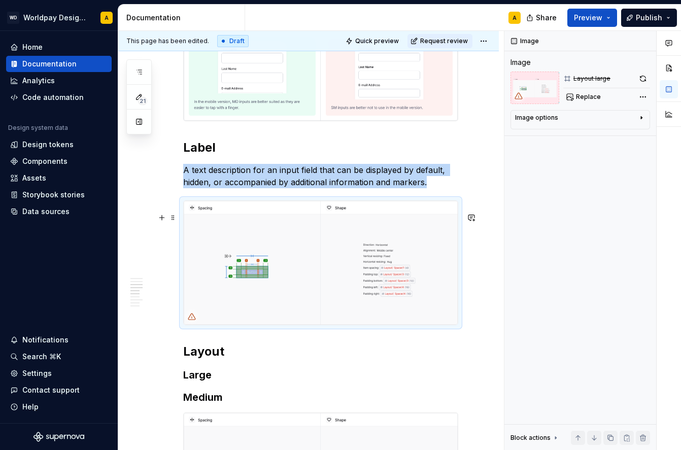
click at [256, 253] on img at bounding box center [321, 263] width 274 height 124
click at [587, 93] on span "Replace" at bounding box center [588, 97] width 25 height 8
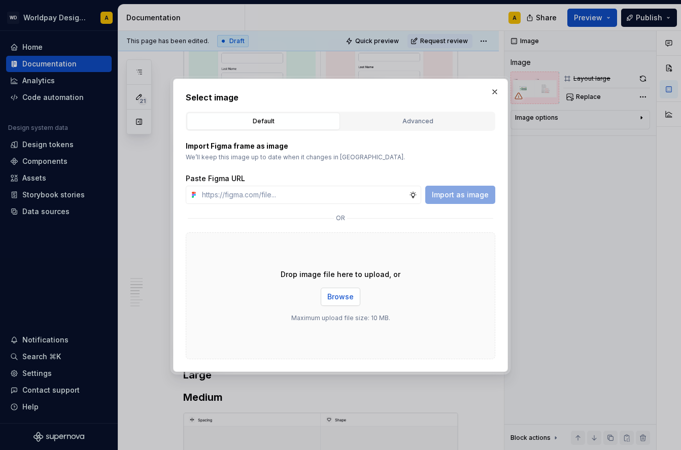
click at [348, 295] on span "Browse" at bounding box center [340, 297] width 26 height 10
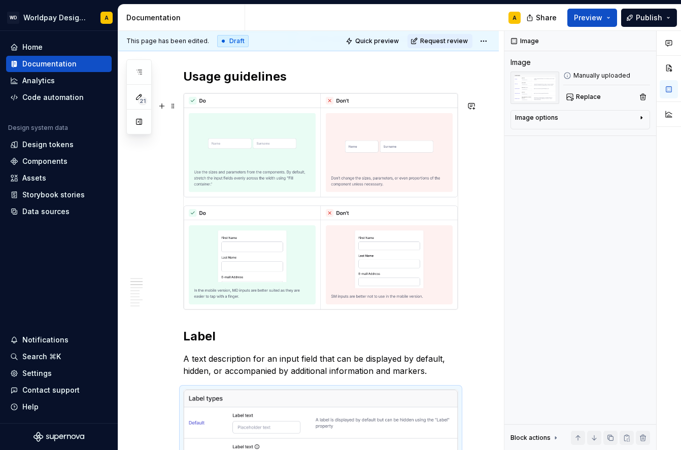
scroll to position [650, 0]
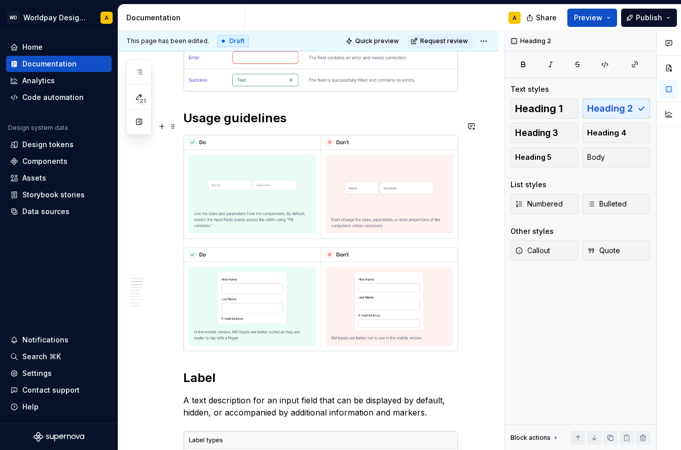
click at [232, 126] on h2 "Usage guidelines" at bounding box center [320, 118] width 275 height 16
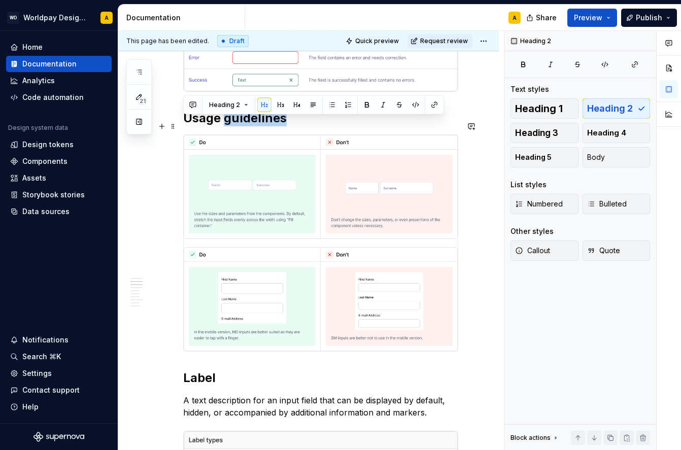
click at [232, 126] on h2 "Usage guidelines" at bounding box center [320, 118] width 275 height 16
click at [229, 103] on span "Heading 2" at bounding box center [224, 105] width 31 height 8
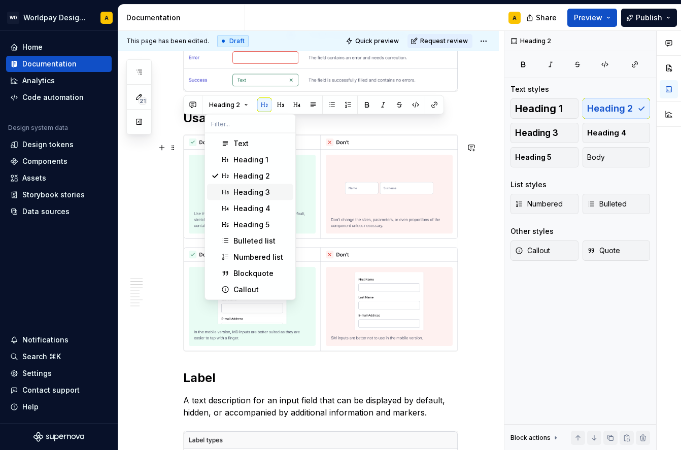
click at [245, 190] on div "Heading 3" at bounding box center [251, 192] width 37 height 10
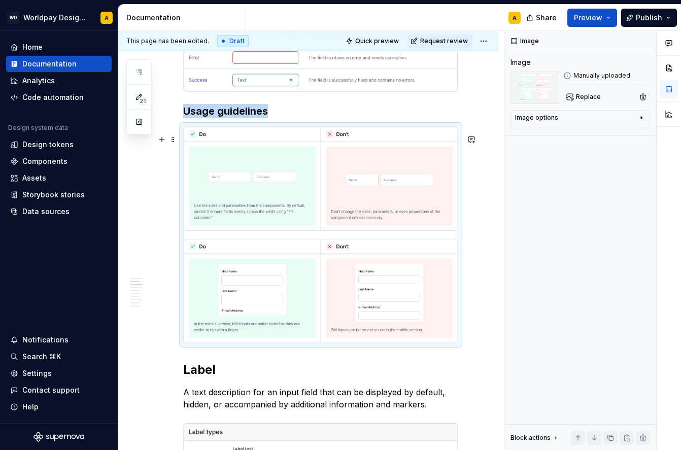
click at [251, 178] on img at bounding box center [321, 235] width 274 height 216
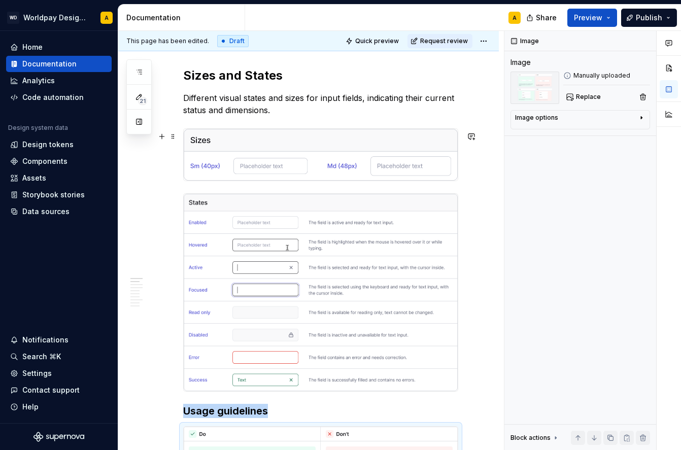
scroll to position [379, 0]
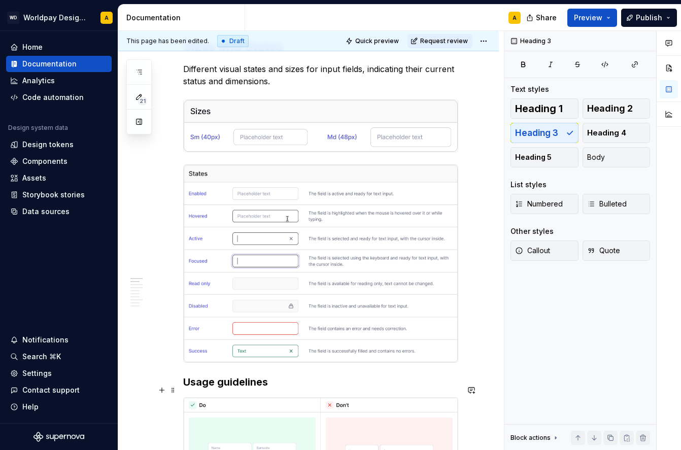
click at [237, 389] on h3 "Usage guidelines" at bounding box center [320, 382] width 275 height 14
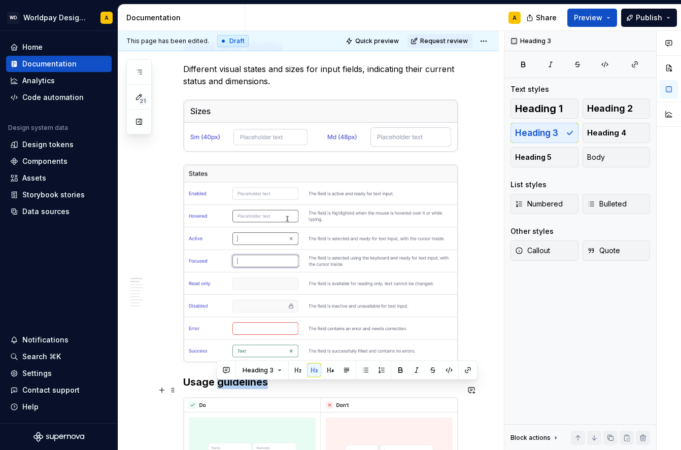
click at [237, 389] on h3 "Usage guidelines" at bounding box center [320, 382] width 275 height 14
click at [240, 374] on button "Heading 3" at bounding box center [228, 370] width 48 height 14
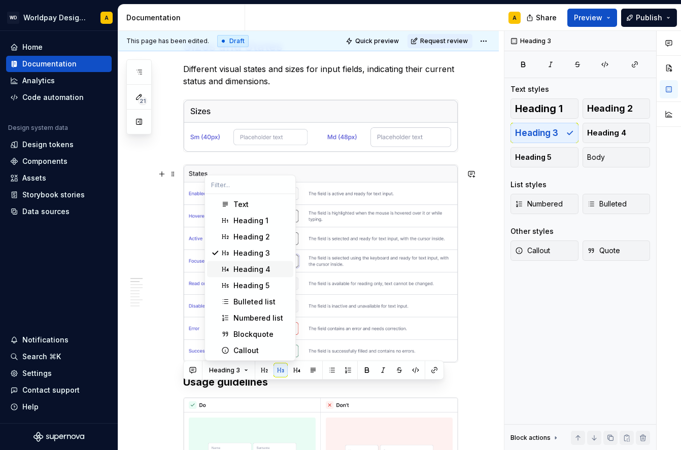
click at [261, 266] on div "Heading 4" at bounding box center [251, 269] width 37 height 10
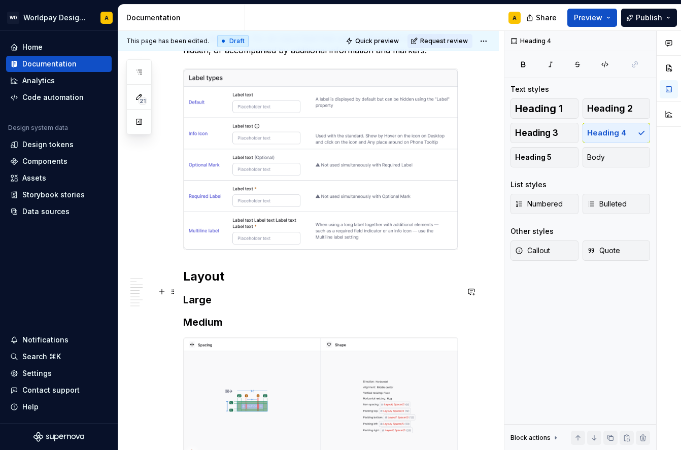
scroll to position [1008, 0]
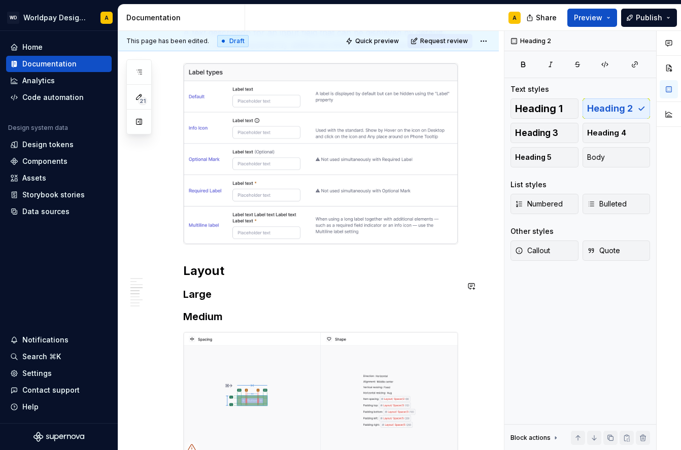
click at [189, 264] on div "Sizes and States Different visual states and sizes for input fields, indicating…" at bounding box center [320, 458] width 275 height 2482
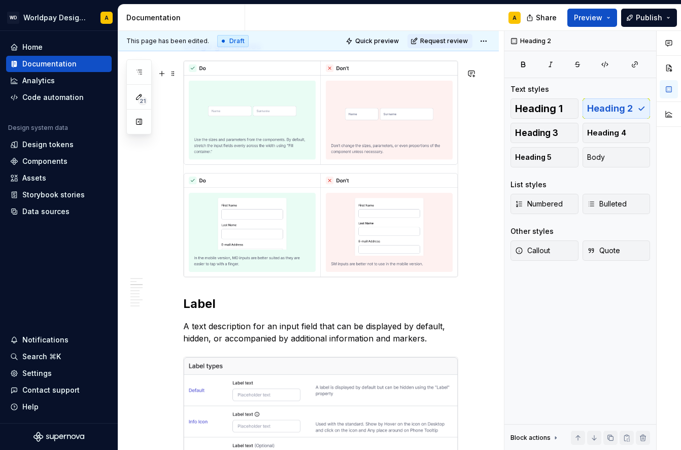
scroll to position [683, 0]
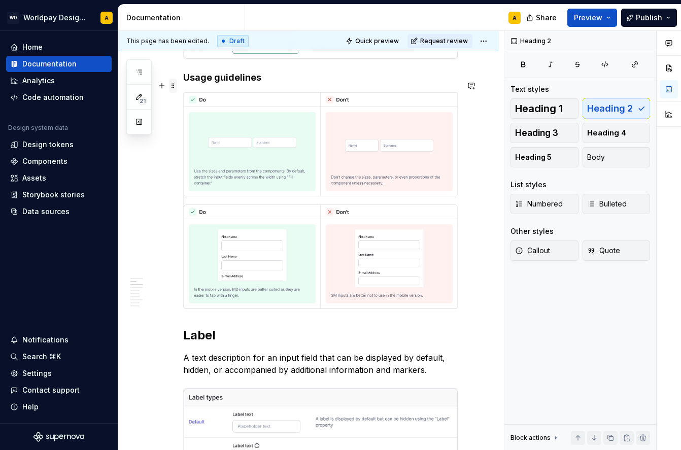
click at [171, 86] on span at bounding box center [173, 86] width 8 height 14
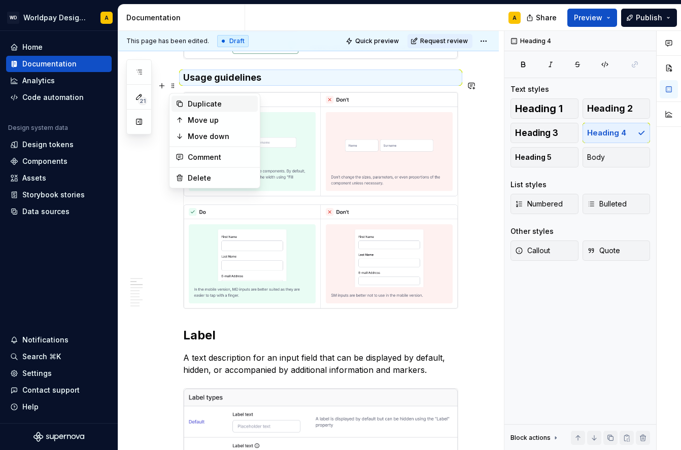
click at [188, 108] on div "Duplicate" at bounding box center [221, 104] width 66 height 10
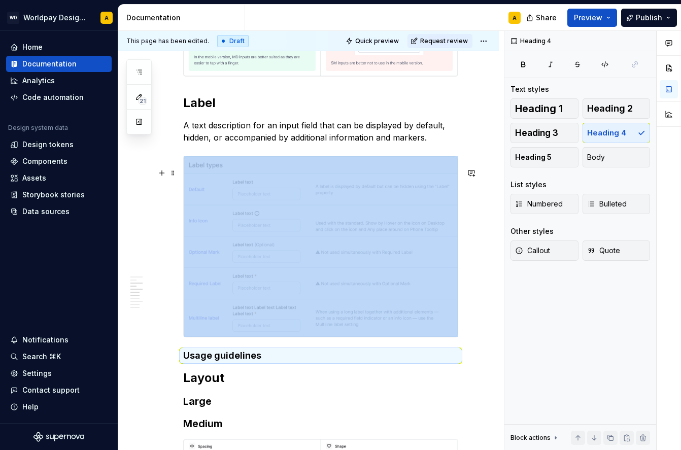
scroll to position [913, 0]
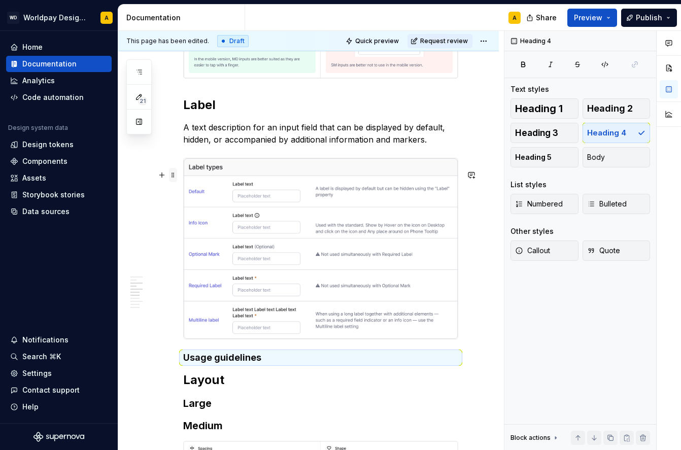
click at [173, 174] on span at bounding box center [173, 175] width 8 height 14
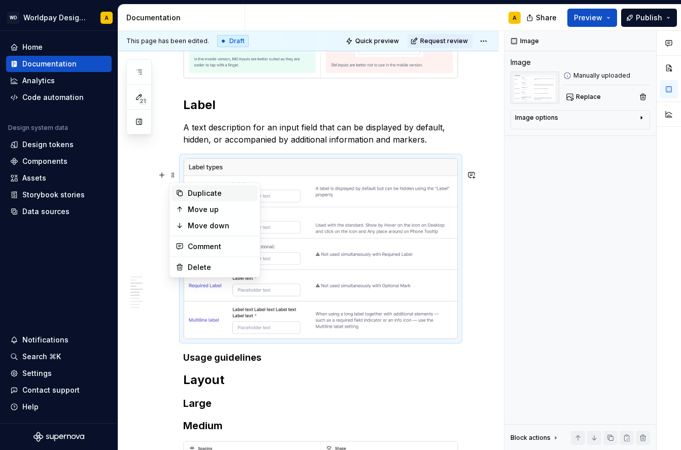
click at [191, 189] on div "Duplicate" at bounding box center [221, 193] width 66 height 10
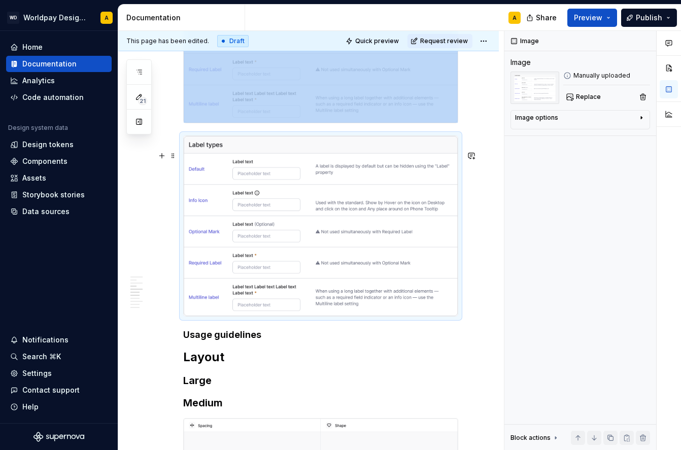
scroll to position [1137, 0]
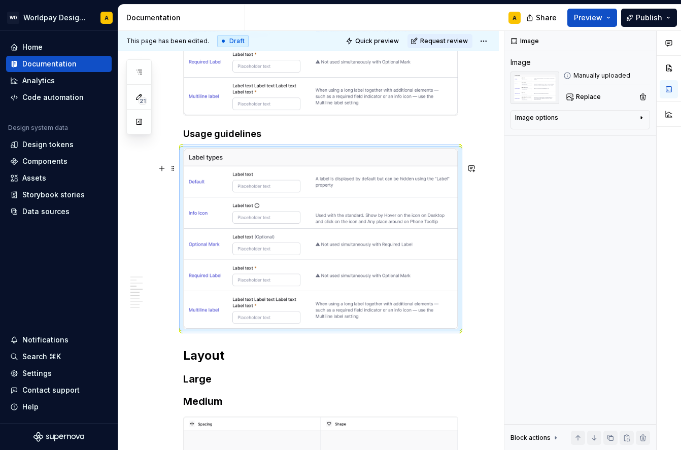
click at [266, 248] on img at bounding box center [321, 239] width 274 height 180
click at [585, 101] on button "Replace" at bounding box center [584, 97] width 42 height 14
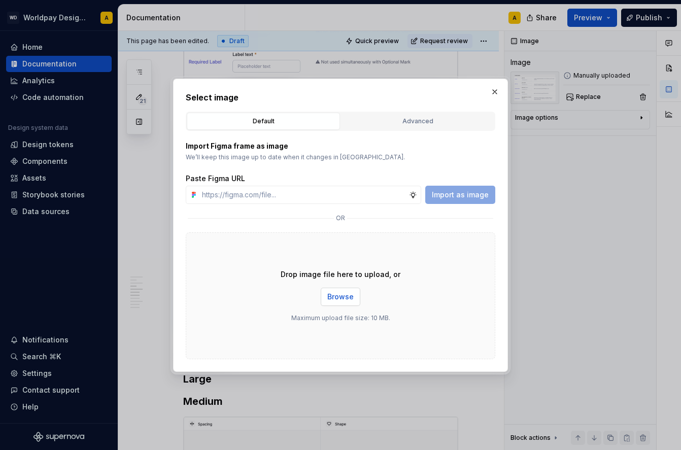
click at [341, 292] on span "Browse" at bounding box center [340, 297] width 26 height 10
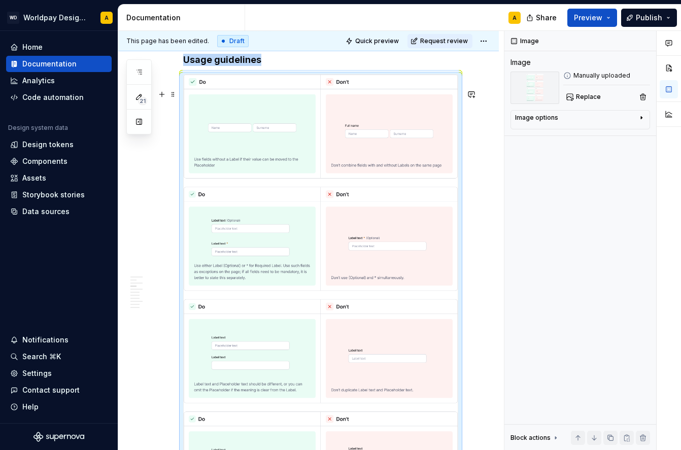
scroll to position [1323, 0]
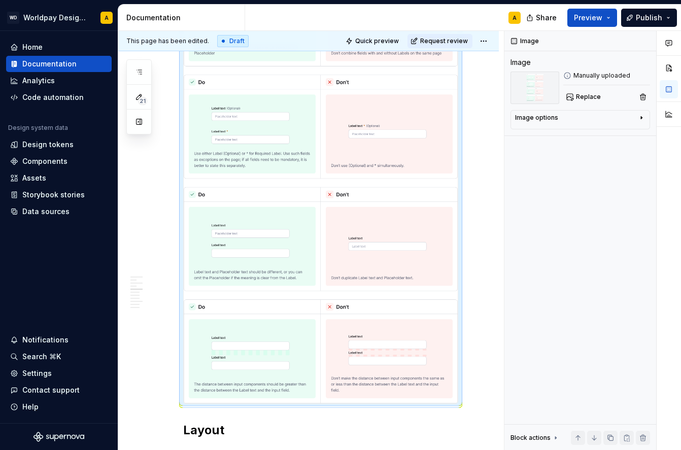
click at [243, 261] on img at bounding box center [321, 182] width 274 height 441
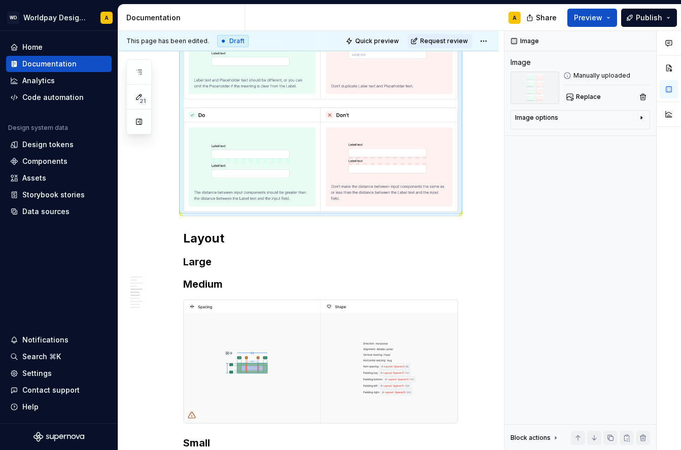
scroll to position [1572, 0]
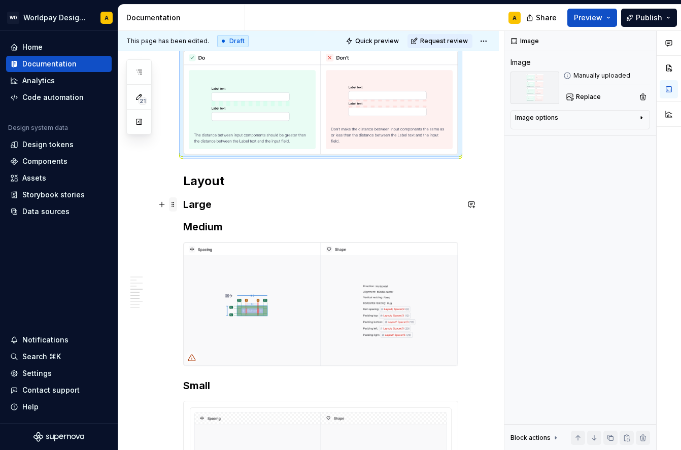
click at [172, 206] on span at bounding box center [173, 204] width 8 height 14
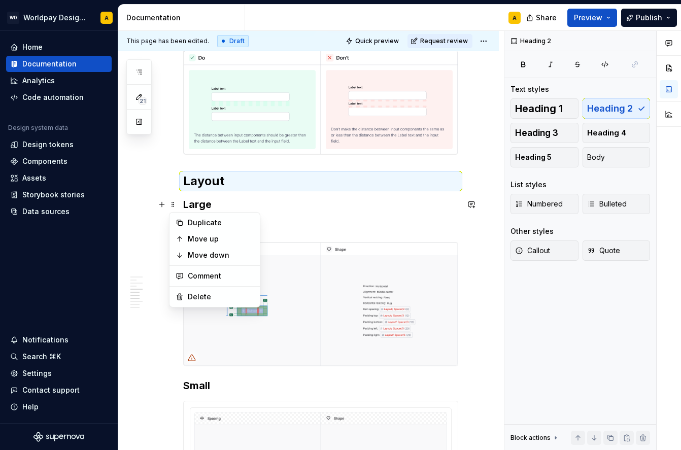
click at [261, 189] on h2 "Layout" at bounding box center [320, 181] width 275 height 16
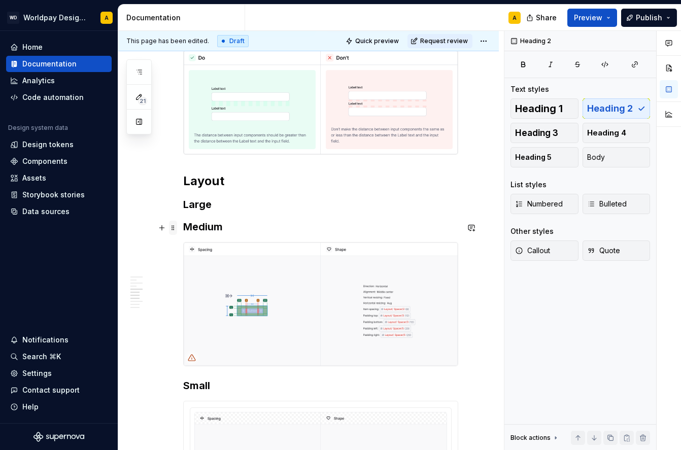
click at [175, 228] on span at bounding box center [173, 228] width 8 height 14
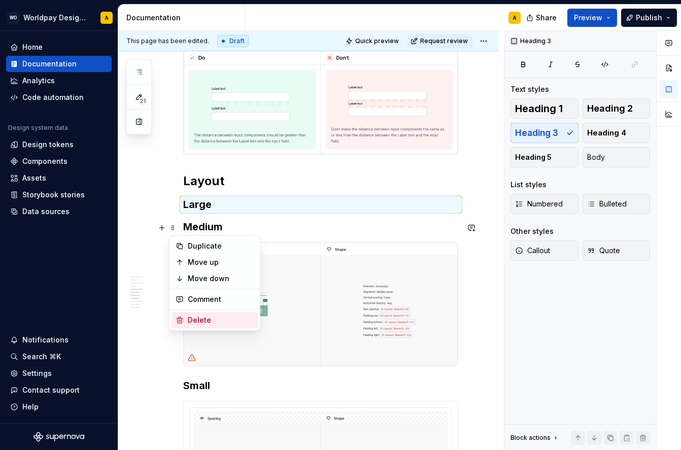
click at [201, 319] on div "Delete" at bounding box center [221, 320] width 66 height 10
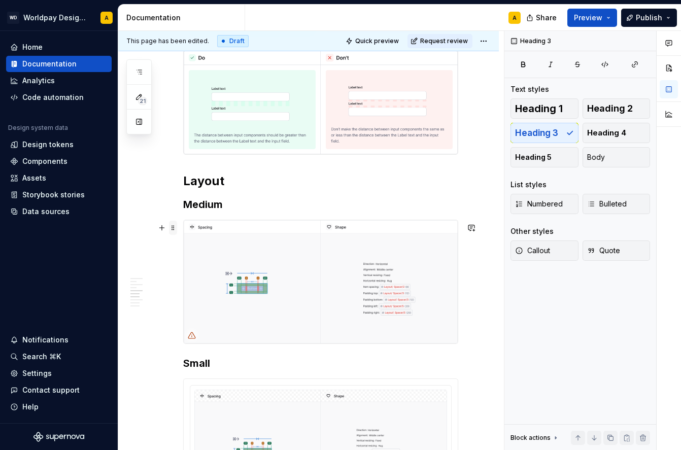
click at [173, 228] on span at bounding box center [173, 228] width 8 height 14
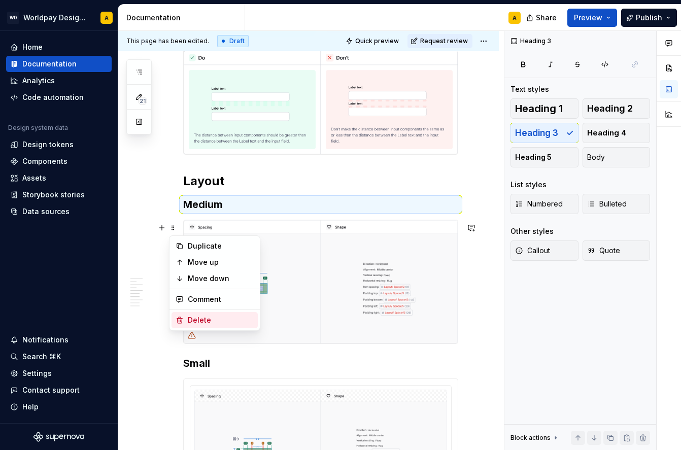
click at [198, 320] on div "Delete" at bounding box center [221, 320] width 66 height 10
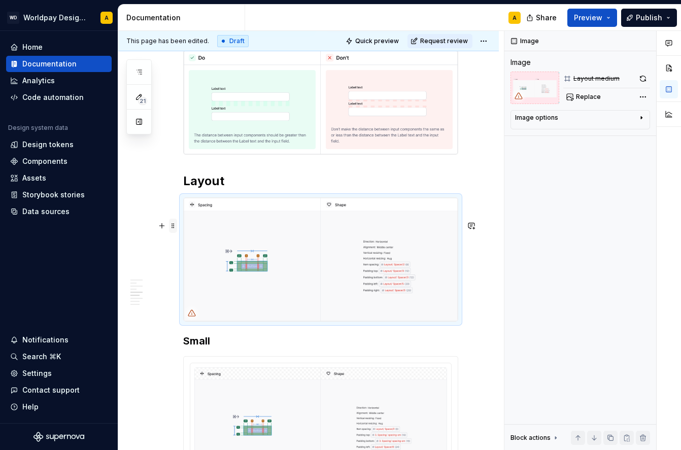
click at [172, 226] on span at bounding box center [173, 226] width 8 height 14
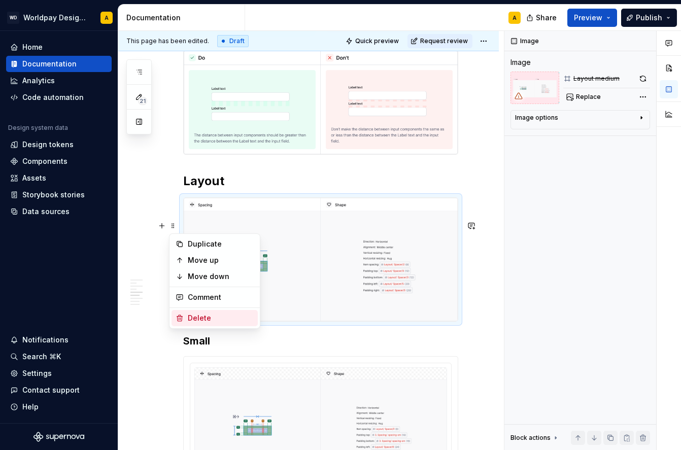
click at [198, 316] on div "Delete" at bounding box center [221, 318] width 66 height 10
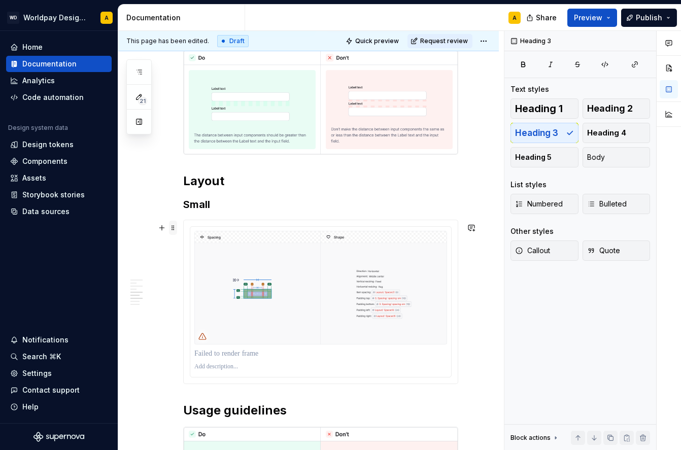
click at [177, 225] on span at bounding box center [173, 228] width 8 height 14
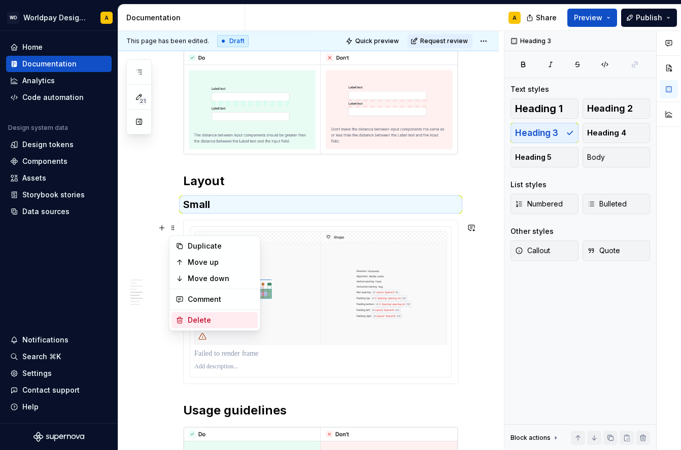
click at [200, 315] on div "Delete" at bounding box center [221, 320] width 66 height 10
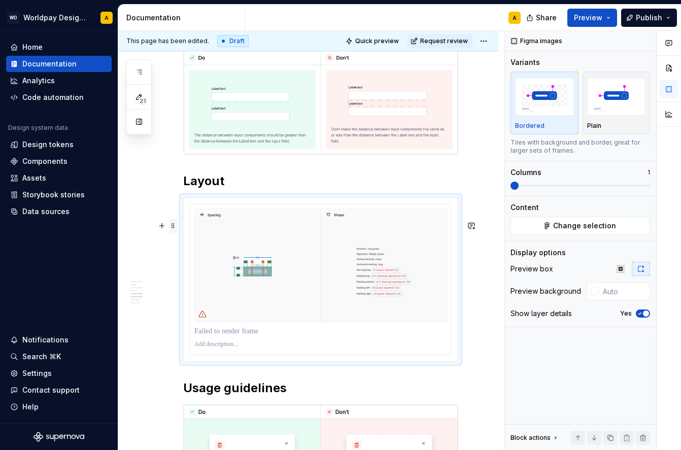
click at [172, 227] on span at bounding box center [173, 226] width 8 height 14
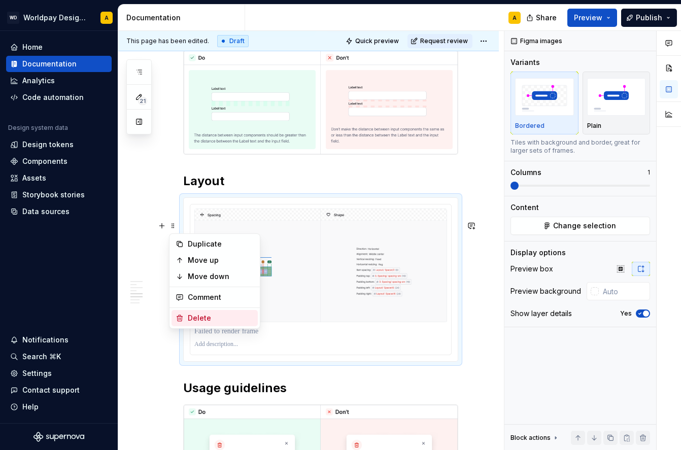
click at [192, 315] on div "Delete" at bounding box center [221, 318] width 66 height 10
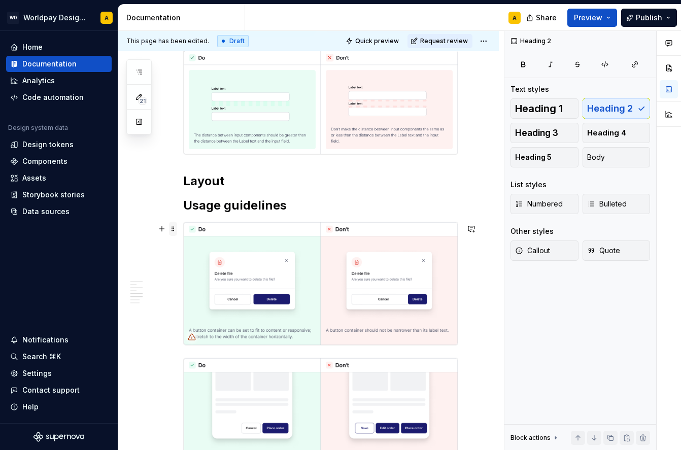
click at [173, 225] on span at bounding box center [173, 229] width 8 height 14
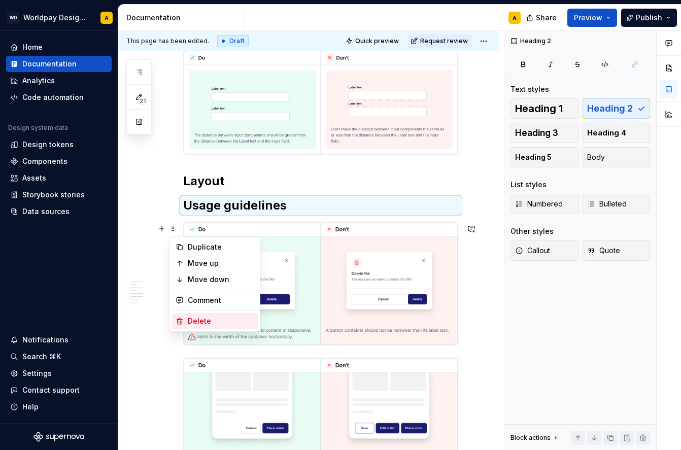
click at [197, 318] on div "Delete" at bounding box center [221, 321] width 66 height 10
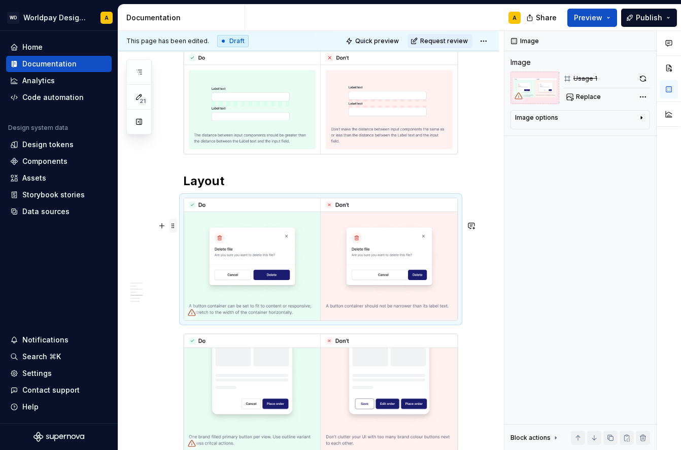
click at [171, 227] on span at bounding box center [173, 226] width 8 height 14
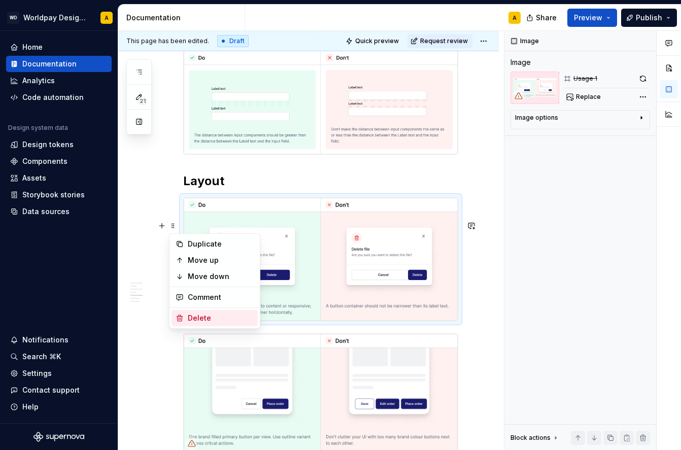
click at [210, 322] on div "Delete" at bounding box center [221, 318] width 66 height 10
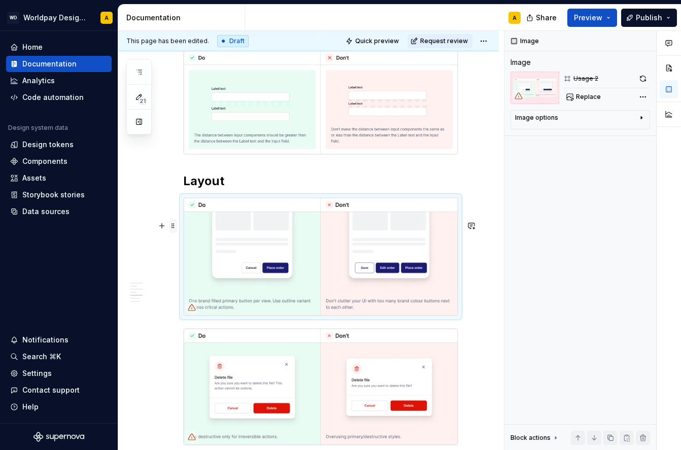
click at [169, 226] on span at bounding box center [173, 224] width 8 height 10
click at [174, 228] on span at bounding box center [173, 226] width 8 height 14
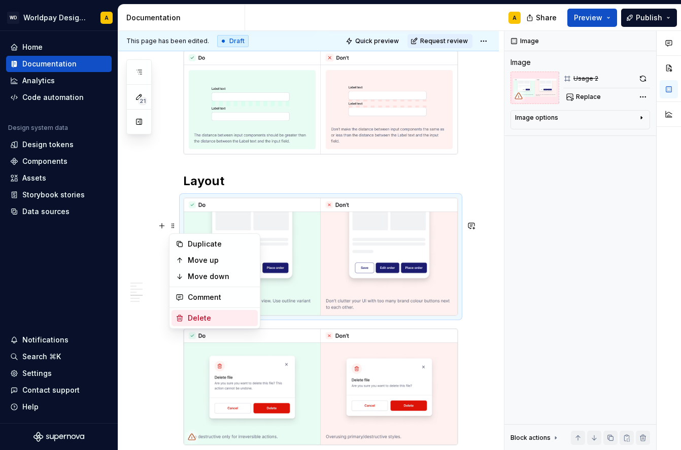
click at [200, 314] on div "Delete" at bounding box center [221, 318] width 66 height 10
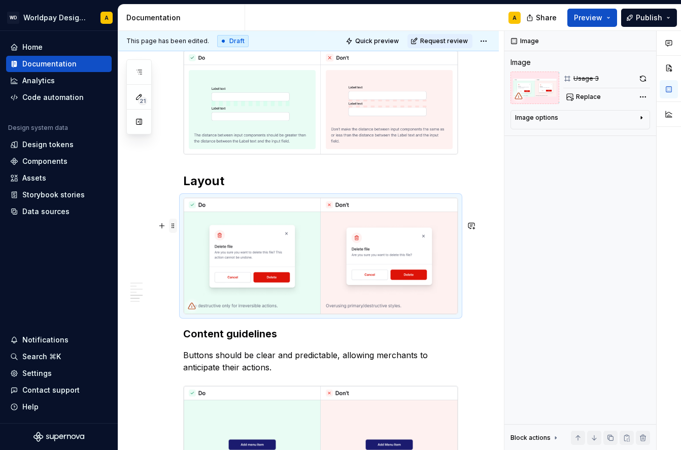
click at [172, 225] on span at bounding box center [173, 226] width 8 height 14
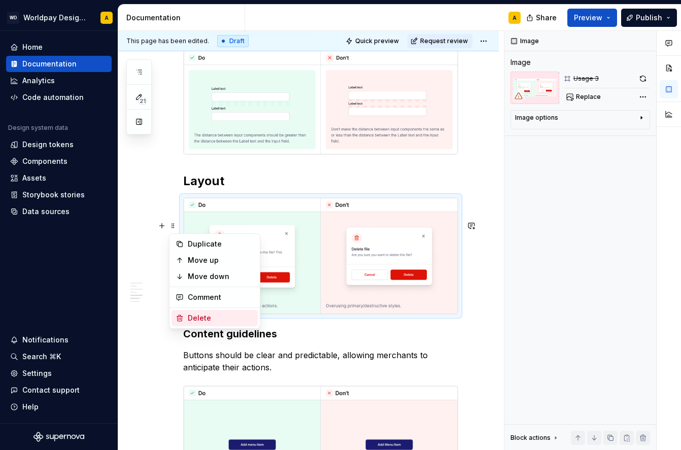
click at [204, 316] on div "Delete" at bounding box center [221, 318] width 66 height 10
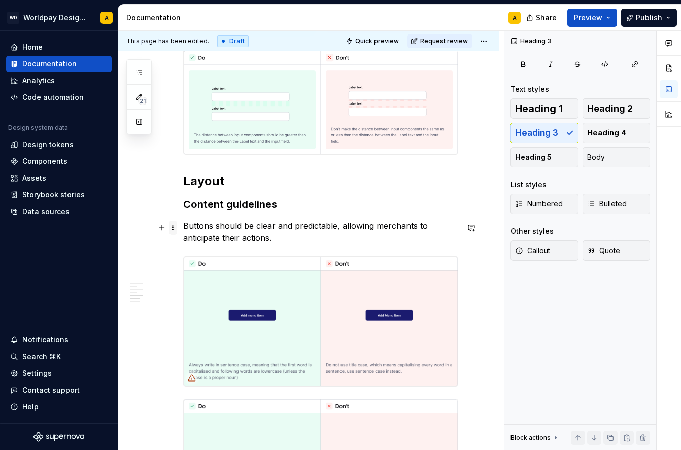
click at [175, 226] on span at bounding box center [173, 228] width 8 height 14
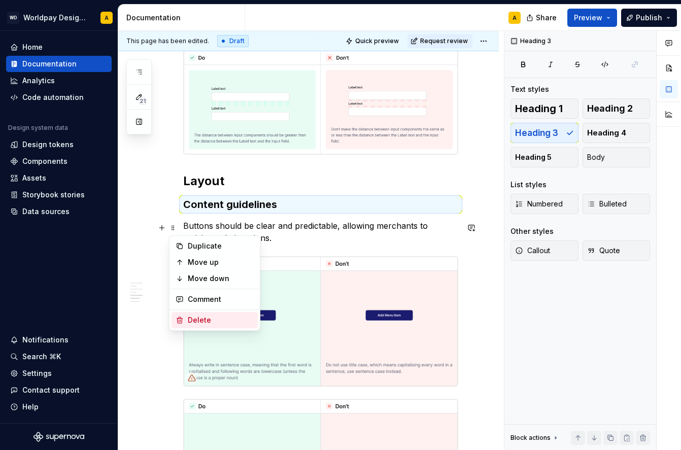
click at [215, 319] on div "Delete" at bounding box center [221, 320] width 66 height 10
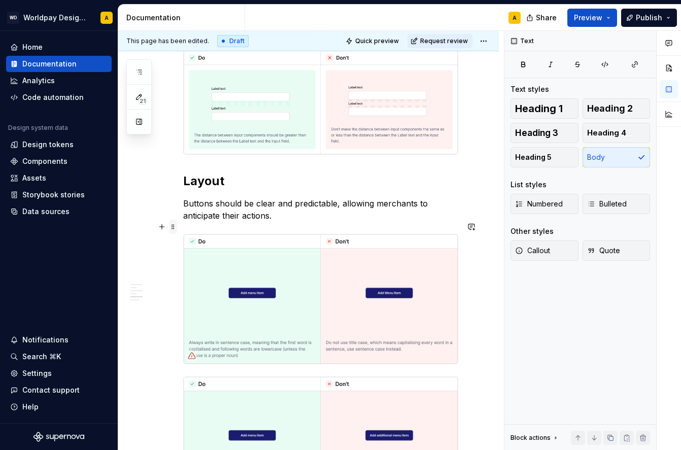
click at [174, 228] on span at bounding box center [173, 227] width 8 height 14
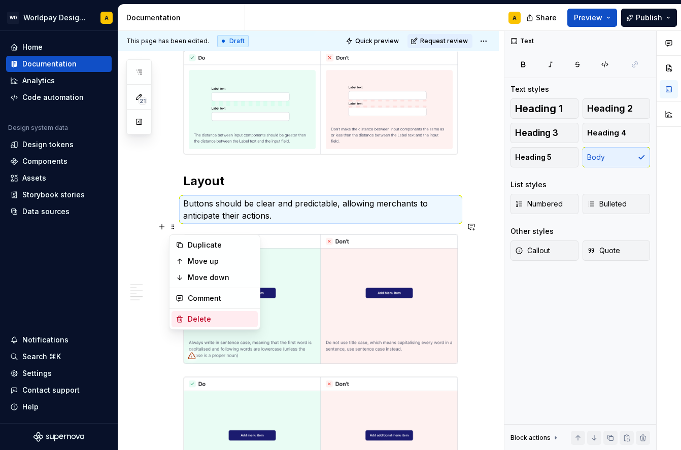
click at [199, 315] on div "Delete" at bounding box center [221, 319] width 66 height 10
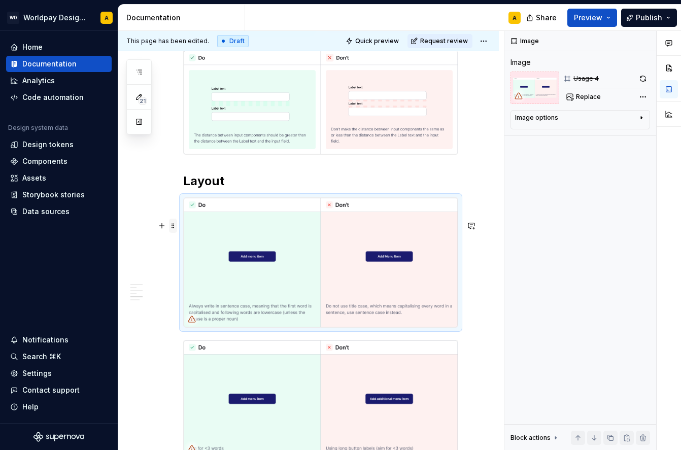
click at [173, 226] on span at bounding box center [173, 226] width 8 height 14
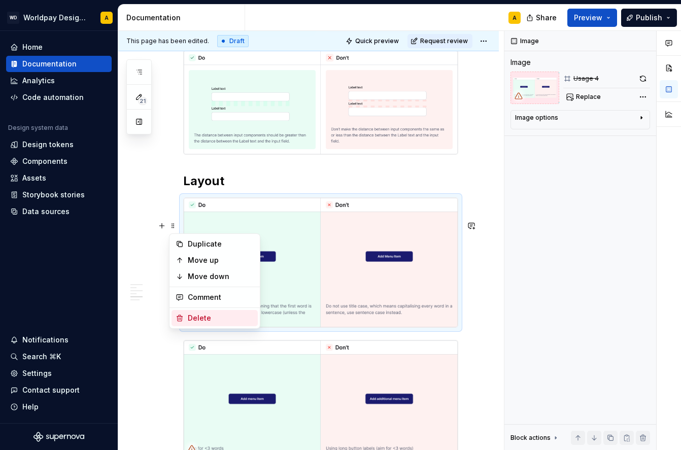
click at [194, 315] on div "Delete" at bounding box center [221, 318] width 66 height 10
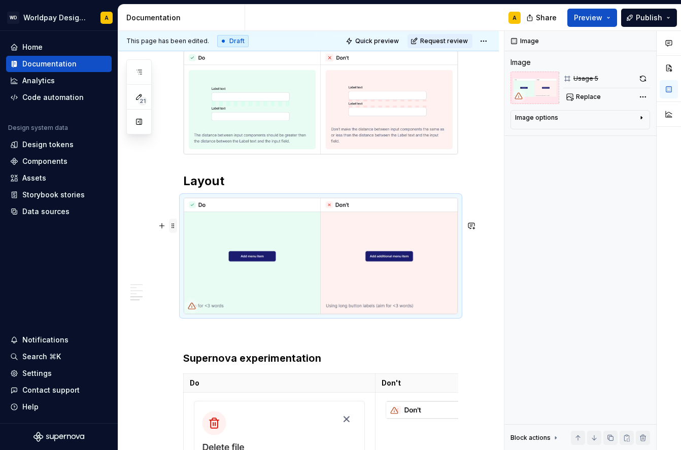
click at [174, 224] on span at bounding box center [173, 226] width 8 height 14
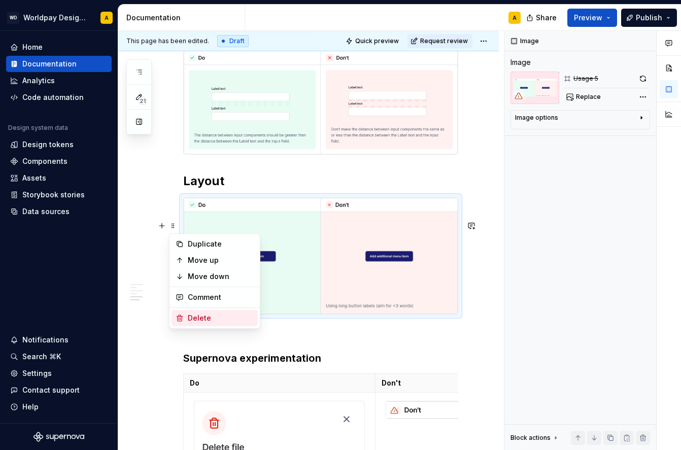
click at [201, 319] on div "Delete" at bounding box center [221, 318] width 66 height 10
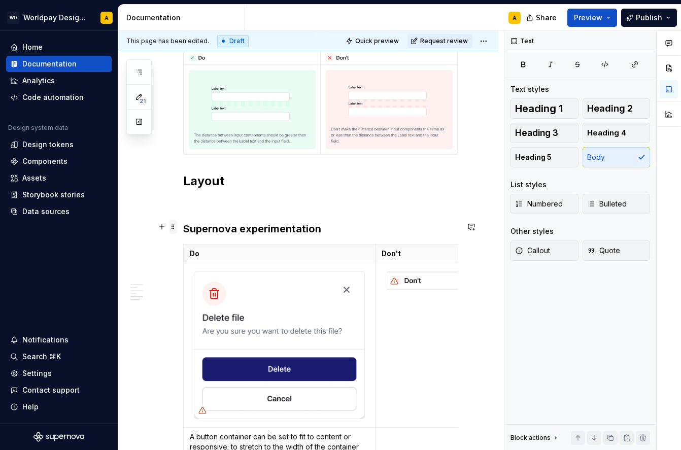
click at [174, 226] on span at bounding box center [173, 227] width 8 height 14
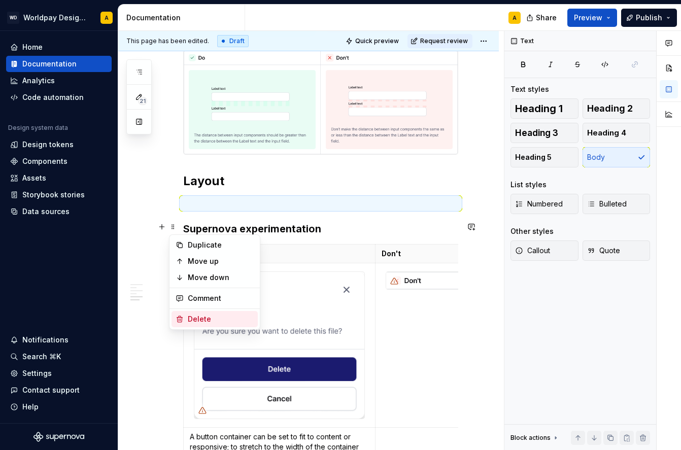
click at [198, 315] on div "Delete" at bounding box center [221, 319] width 66 height 10
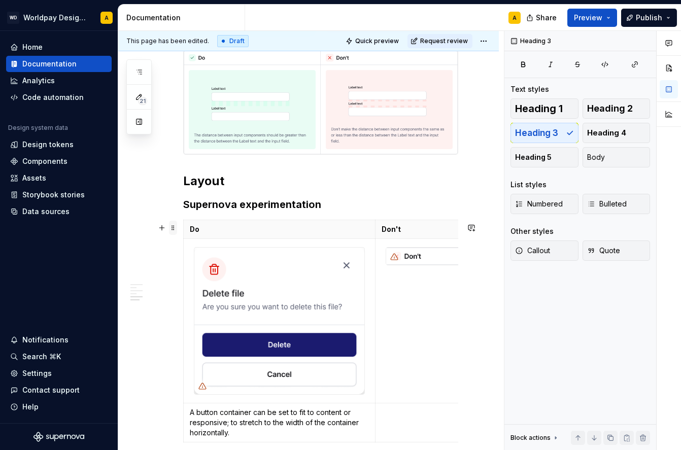
click at [173, 226] on span at bounding box center [173, 228] width 8 height 14
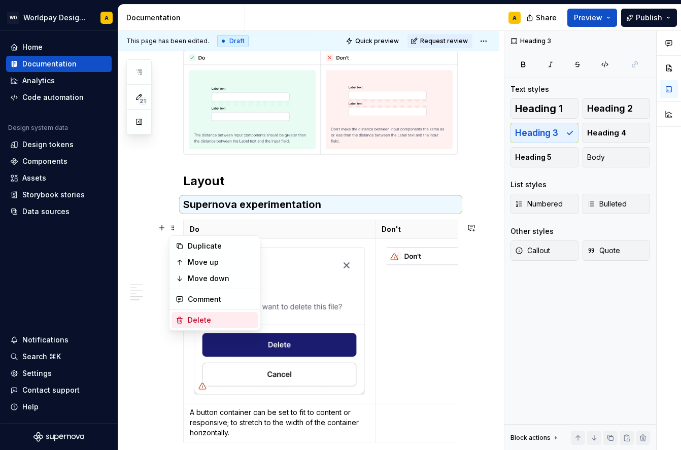
click at [193, 316] on div "Delete" at bounding box center [221, 320] width 66 height 10
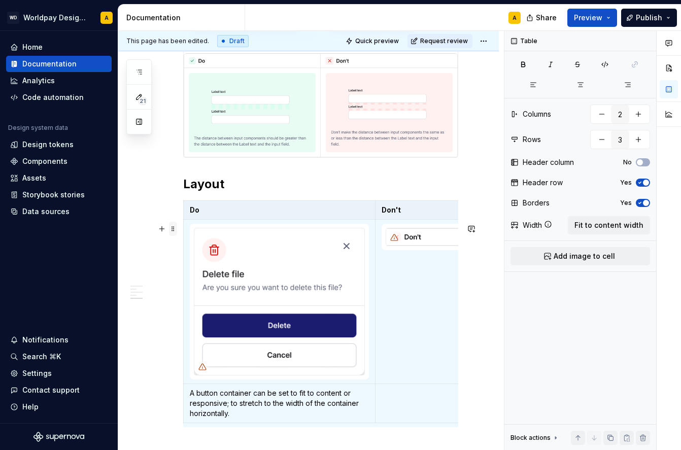
click at [173, 230] on span at bounding box center [173, 229] width 8 height 14
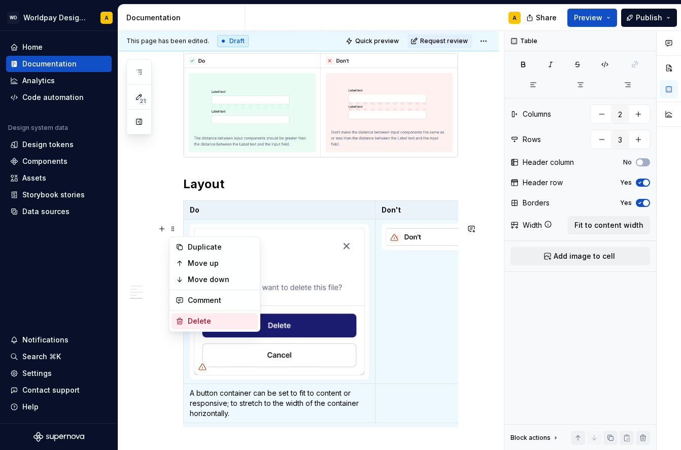
click at [202, 319] on div "Delete" at bounding box center [221, 321] width 66 height 10
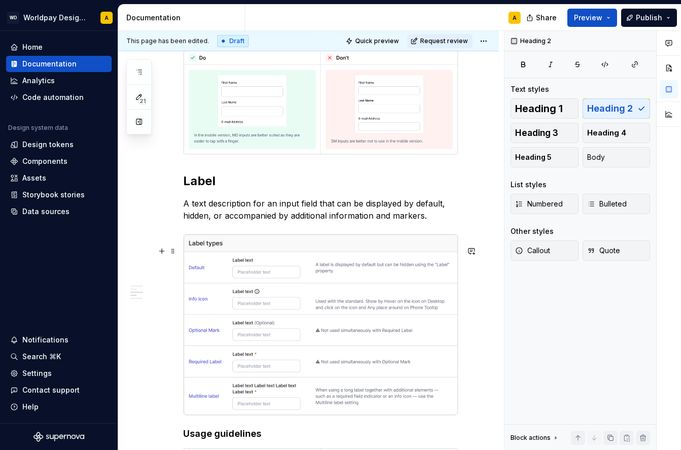
scroll to position [840, 0]
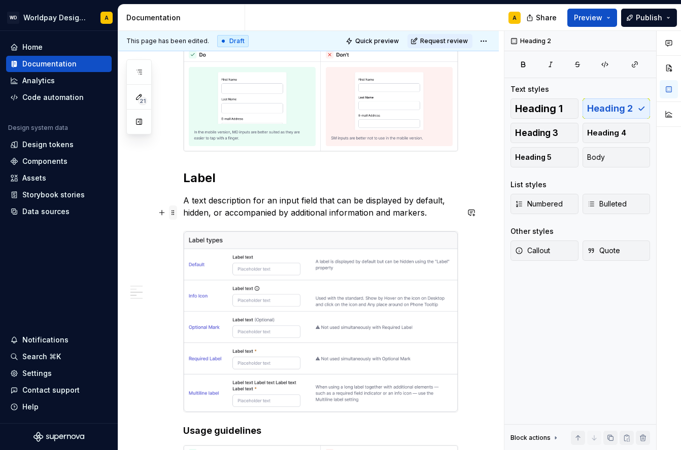
click at [171, 214] on span at bounding box center [173, 212] width 8 height 14
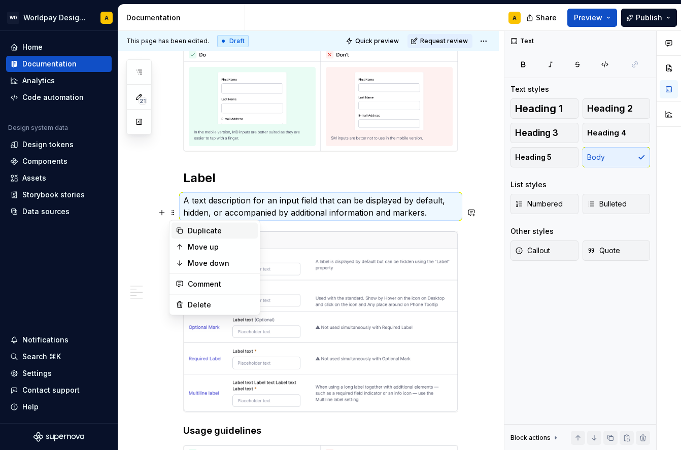
click at [205, 231] on div "Duplicate" at bounding box center [221, 231] width 66 height 10
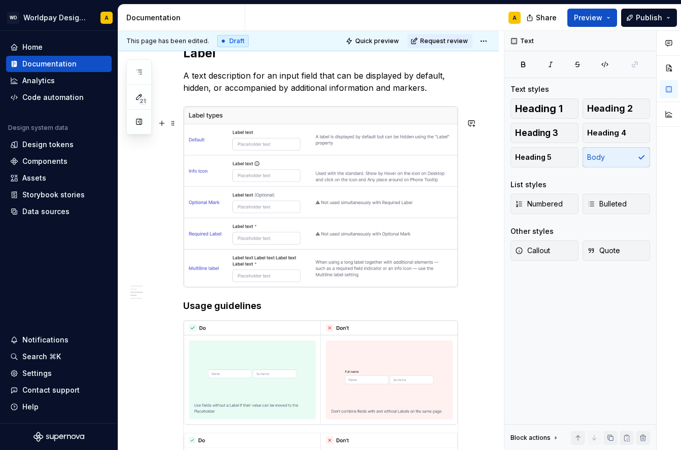
scroll to position [877, 0]
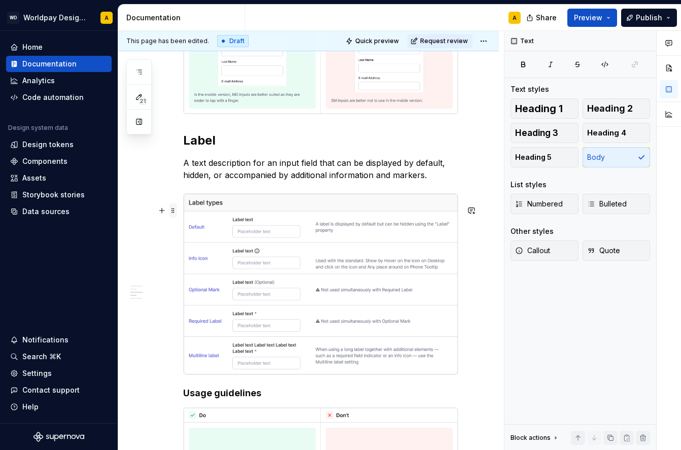
click at [171, 208] on span at bounding box center [173, 210] width 8 height 14
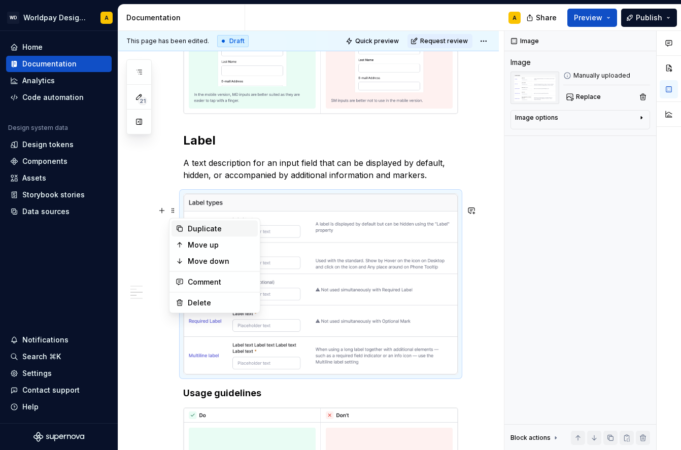
click at [198, 226] on div "Duplicate" at bounding box center [221, 229] width 66 height 10
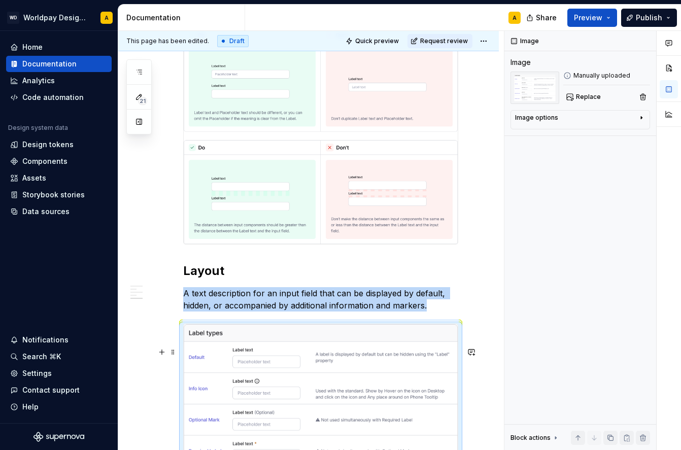
scroll to position [1478, 0]
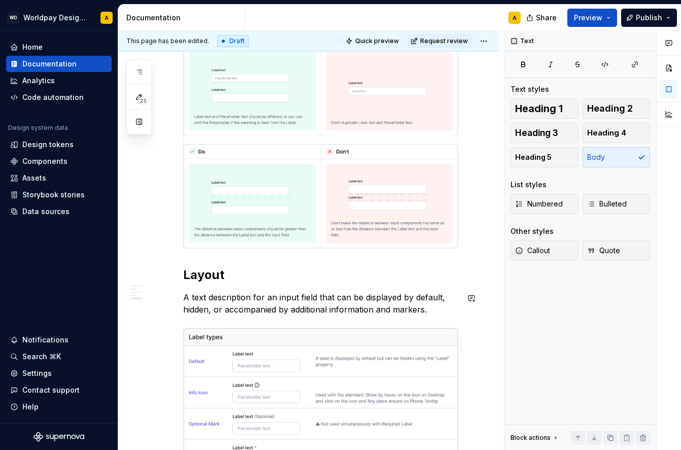
click at [185, 283] on h2 "Layout" at bounding box center [320, 275] width 275 height 16
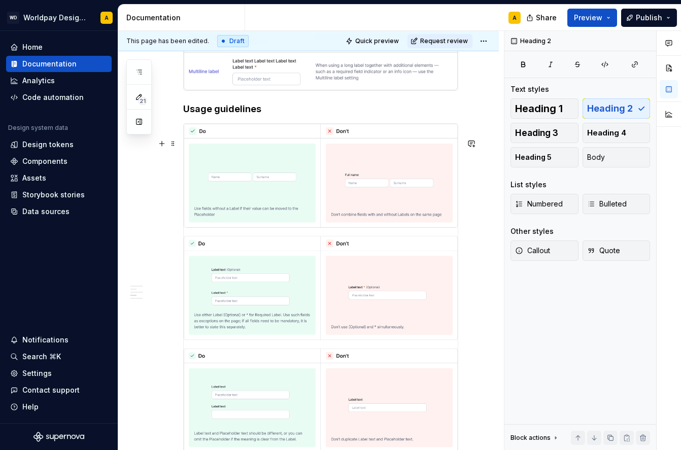
scroll to position [1158, 0]
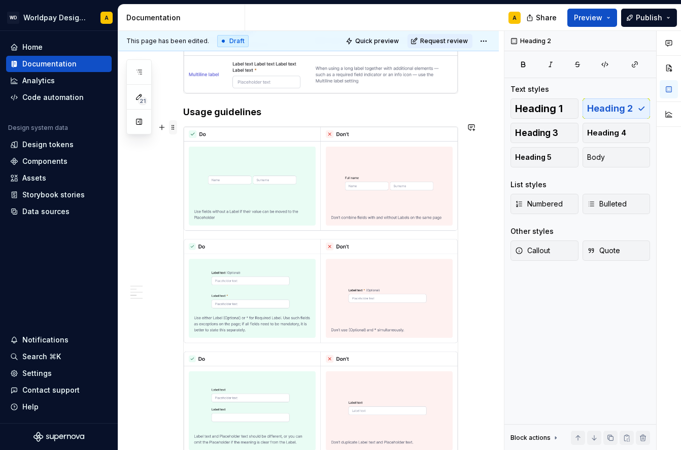
click at [174, 126] on span at bounding box center [173, 127] width 8 height 14
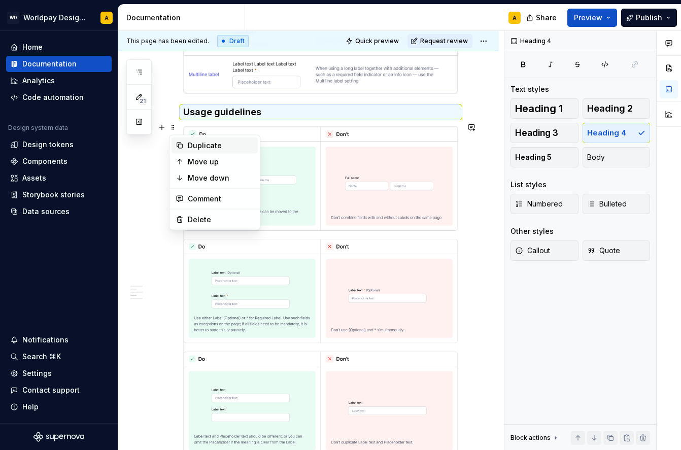
click at [195, 140] on div "Duplicate" at bounding box center [221, 145] width 66 height 10
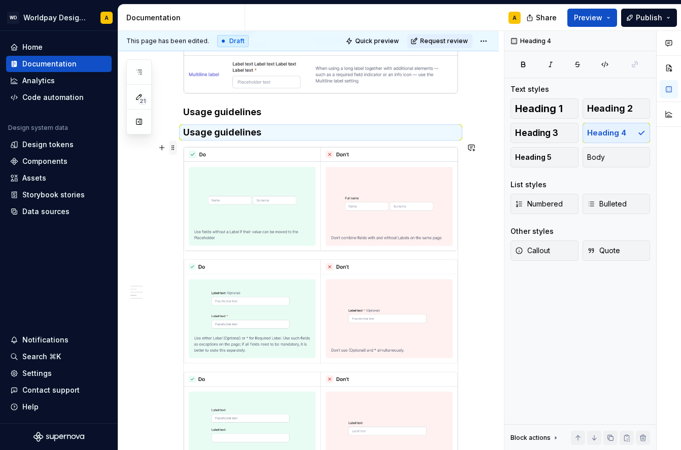
click at [173, 148] on span at bounding box center [173, 147] width 8 height 14
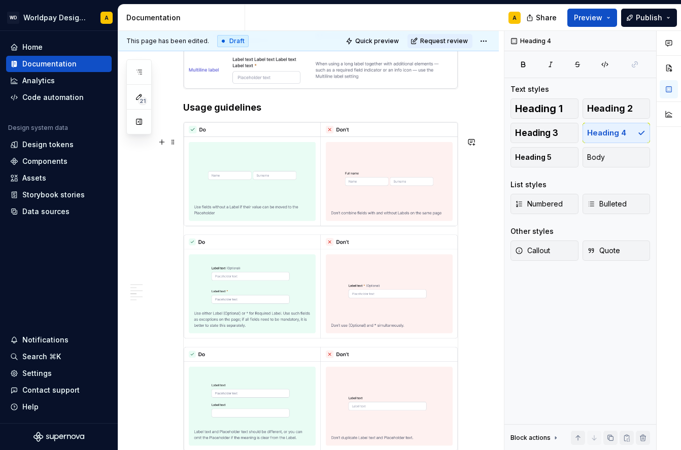
scroll to position [1117, 0]
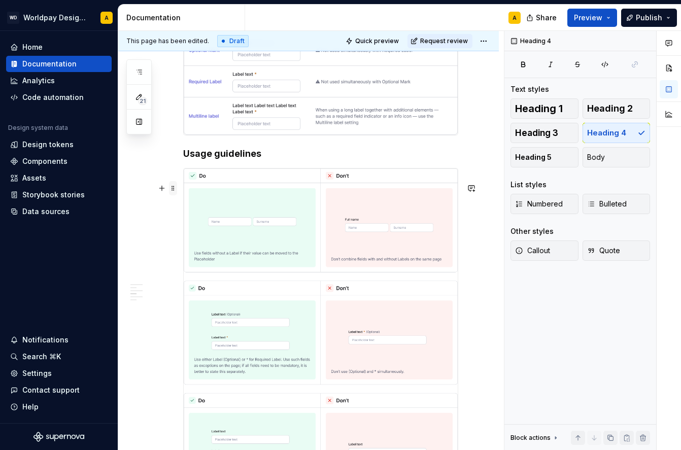
click at [170, 189] on span at bounding box center [173, 188] width 8 height 14
click at [173, 188] on span at bounding box center [173, 188] width 8 height 14
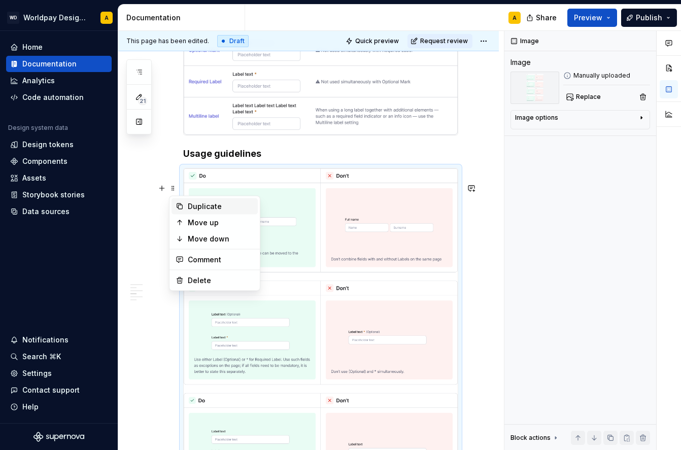
click at [193, 205] on div "Duplicate" at bounding box center [221, 206] width 66 height 10
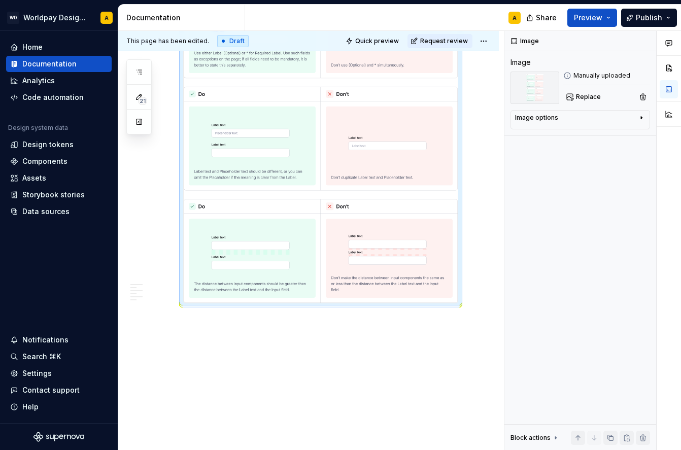
scroll to position [1753, 0]
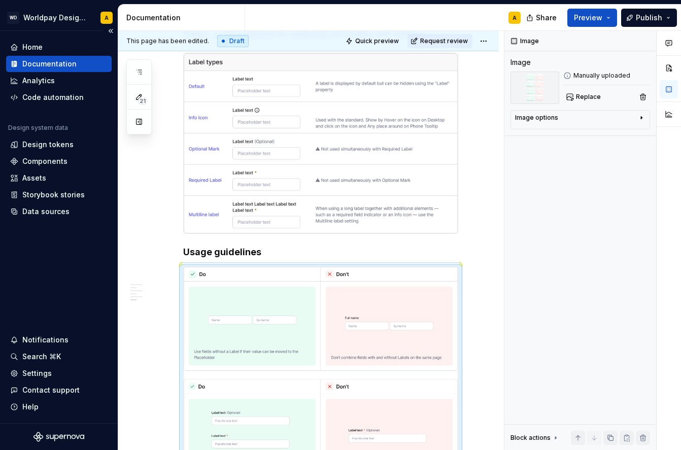
type textarea "*"
